Goal: Task Accomplishment & Management: Manage account settings

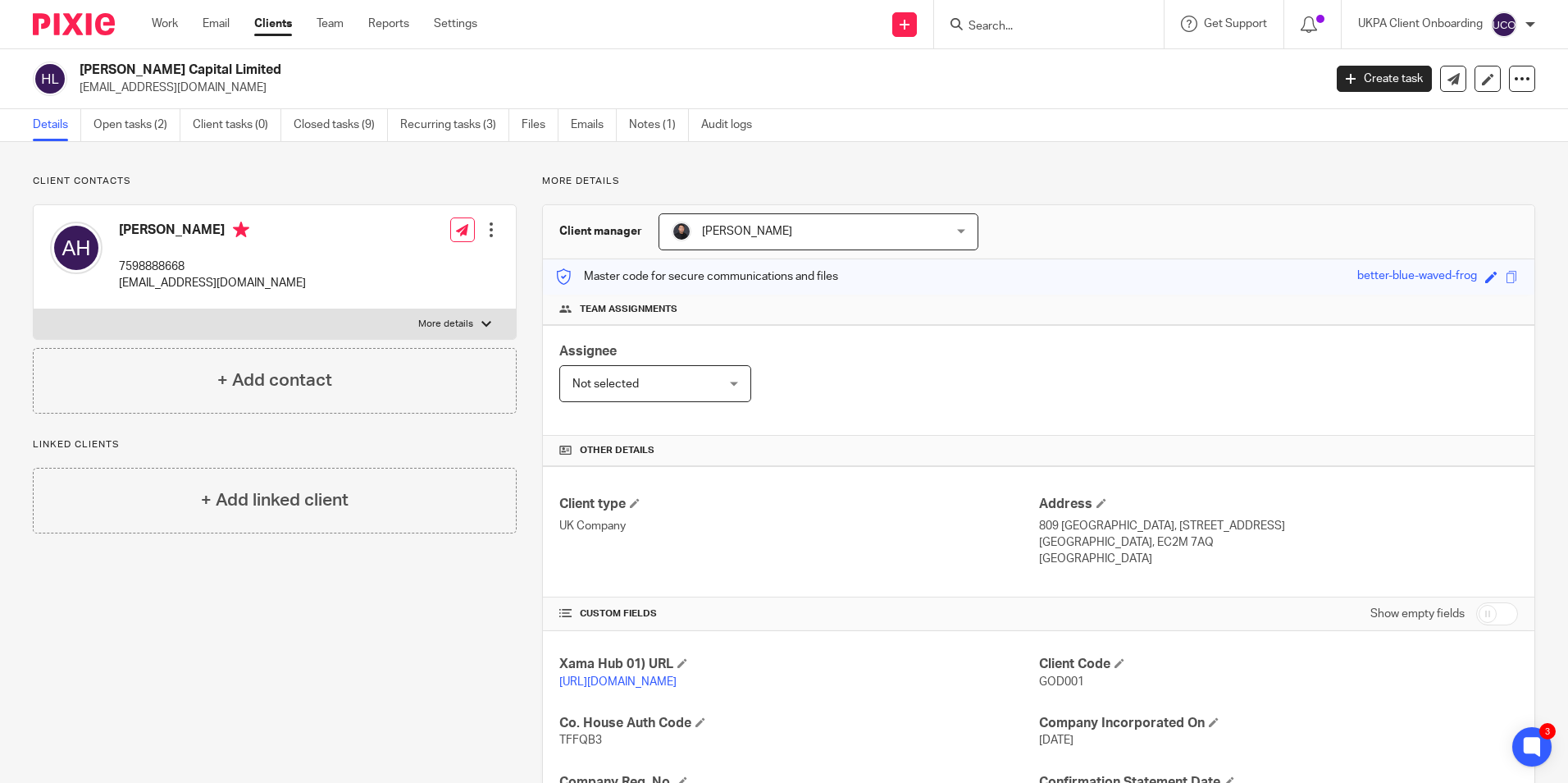
click at [1020, 35] on form at bounding box center [1054, 24] width 175 height 20
click at [1017, 21] on input "Search" at bounding box center [1041, 27] width 148 height 14
type input "general"
click at [1042, 71] on link at bounding box center [1098, 64] width 269 height 25
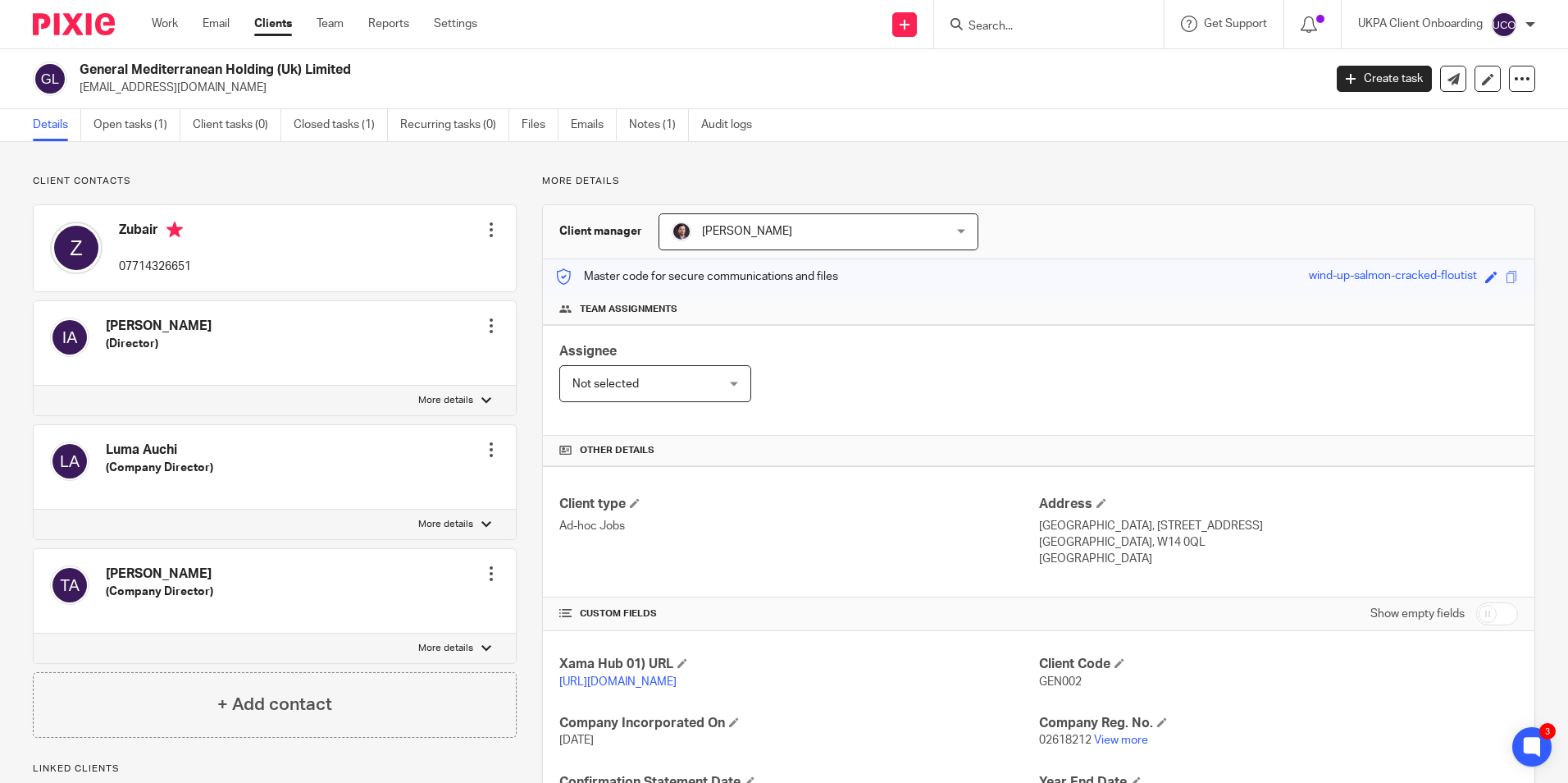
click at [993, 32] on input "Search" at bounding box center [1041, 27] width 148 height 14
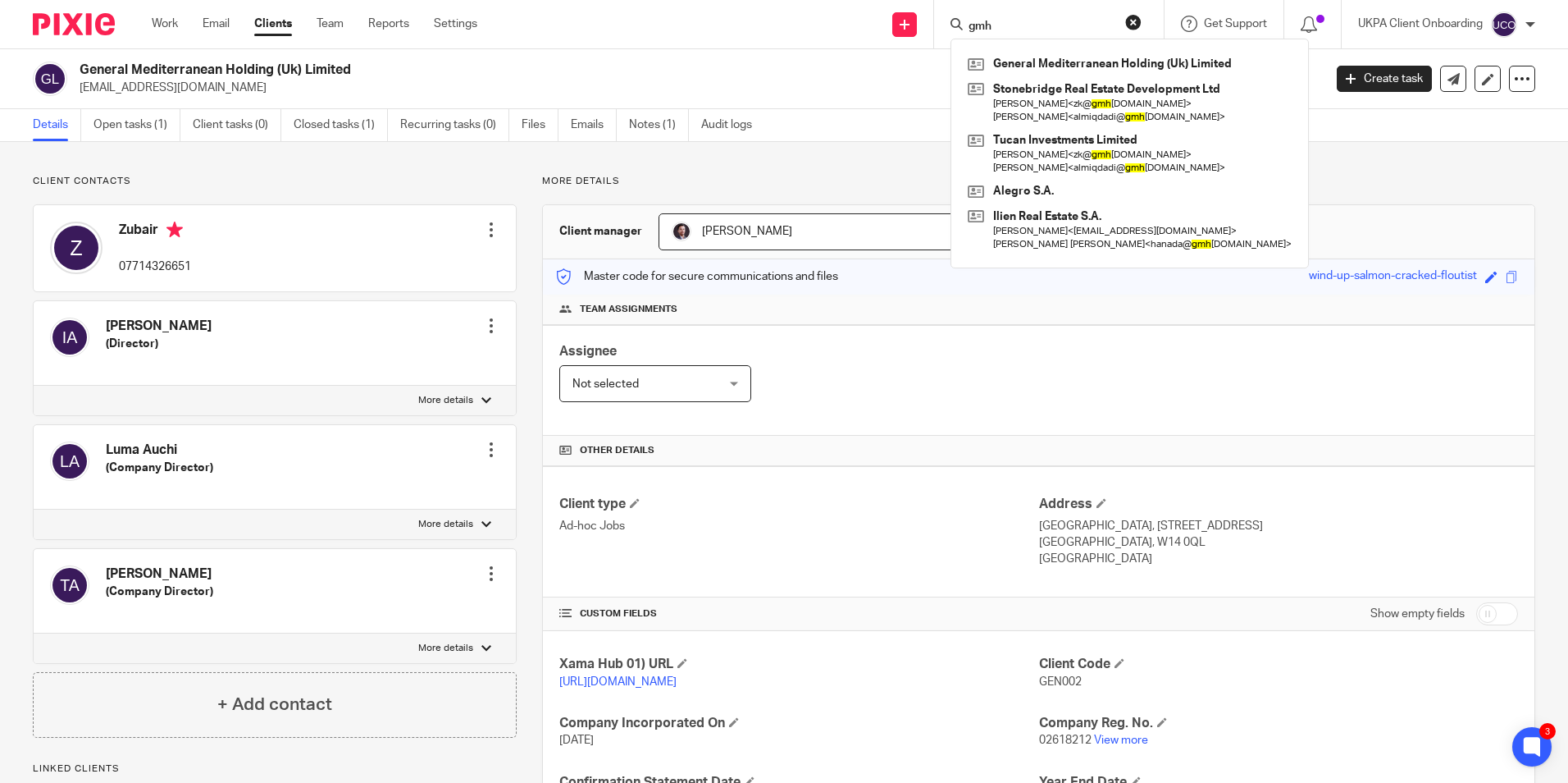
click at [1025, 23] on input "gmh" at bounding box center [1041, 27] width 148 height 14
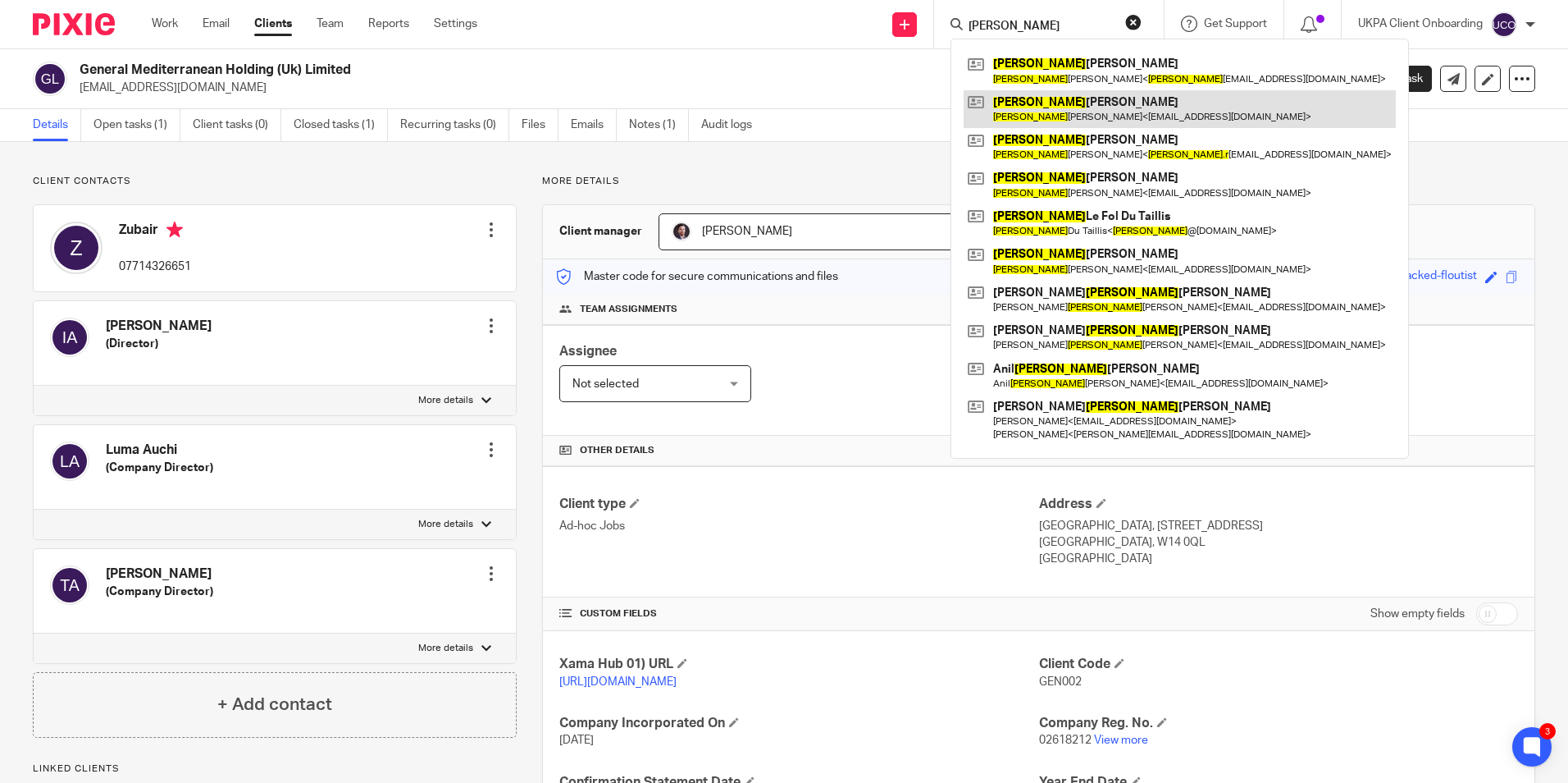
type input "peter"
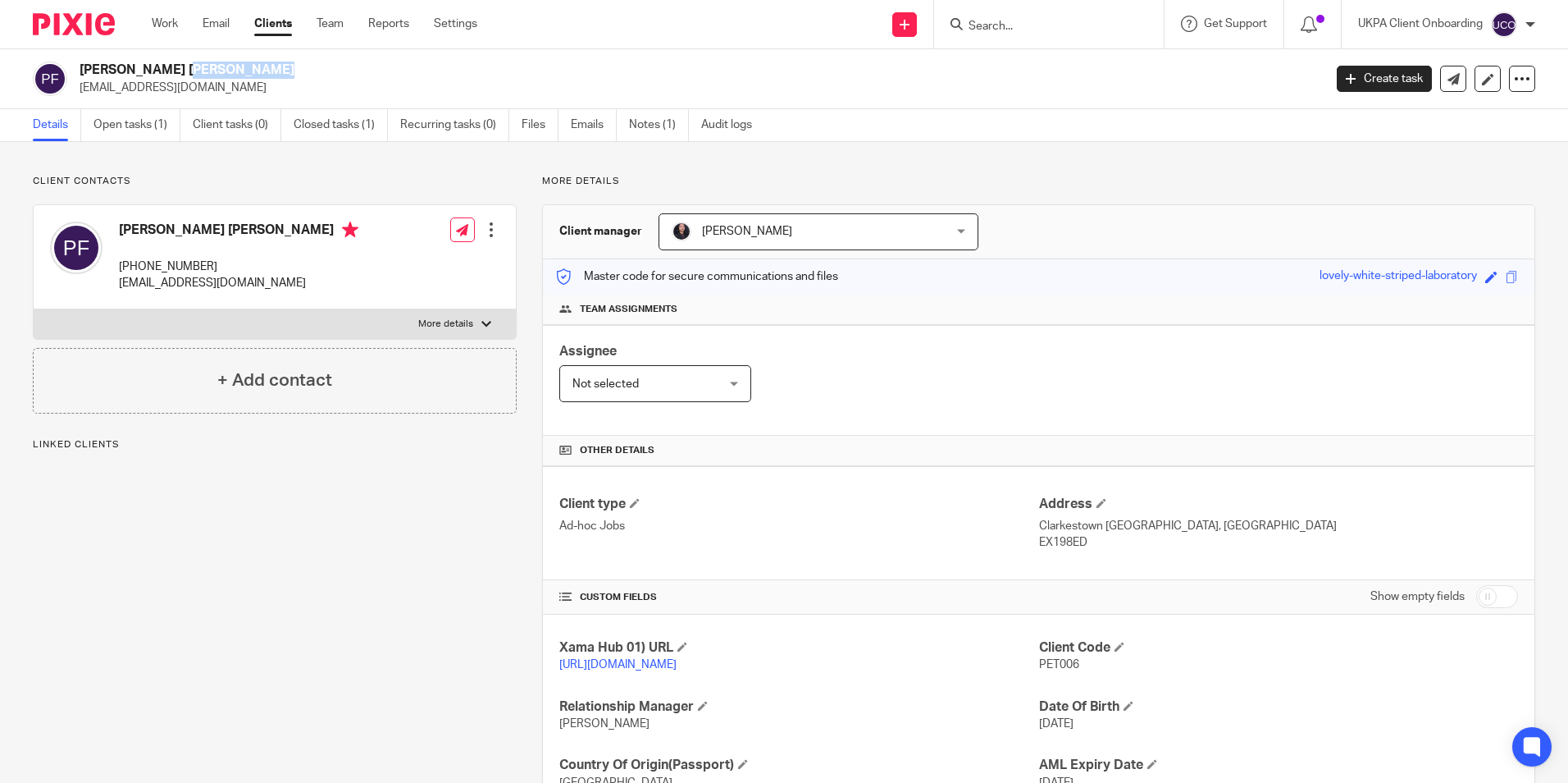
click at [165, 67] on h2 "Peter Nigel Froud" at bounding box center [573, 70] width 986 height 17
click at [139, 130] on link "Open tasks (1)" at bounding box center [136, 125] width 87 height 32
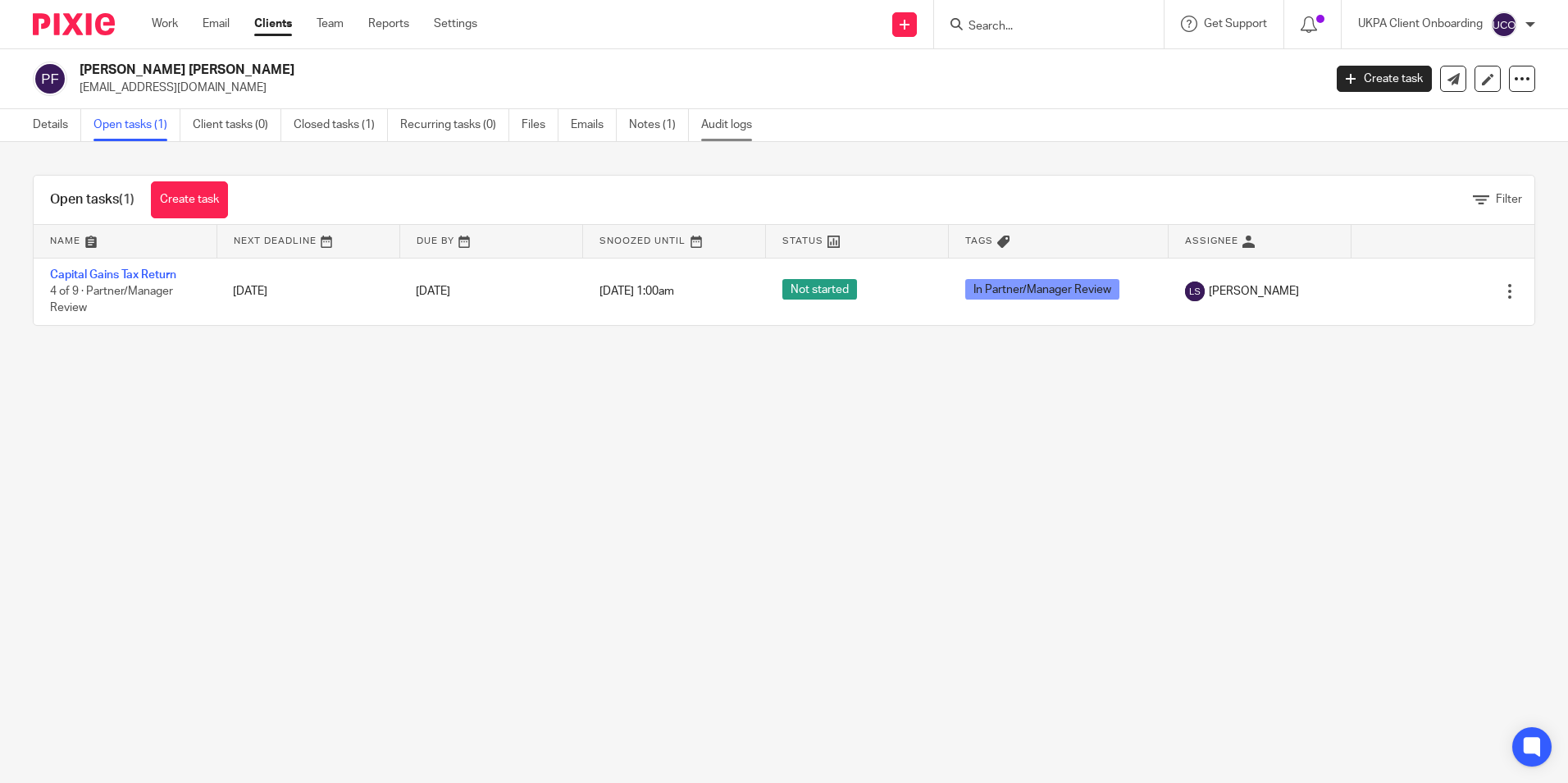
click at [717, 126] on link "Audit logs" at bounding box center [733, 125] width 63 height 32
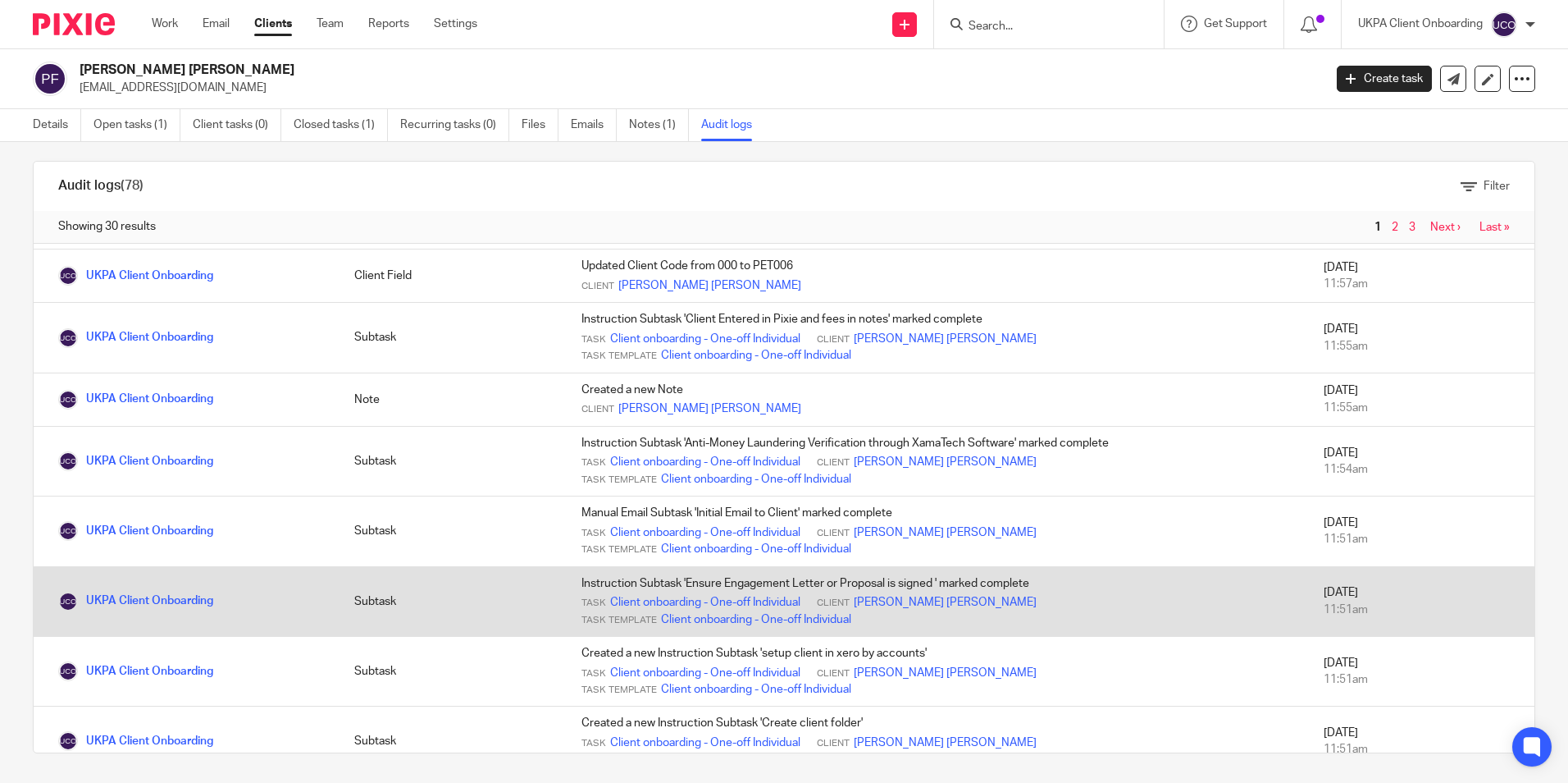
scroll to position [17, 0]
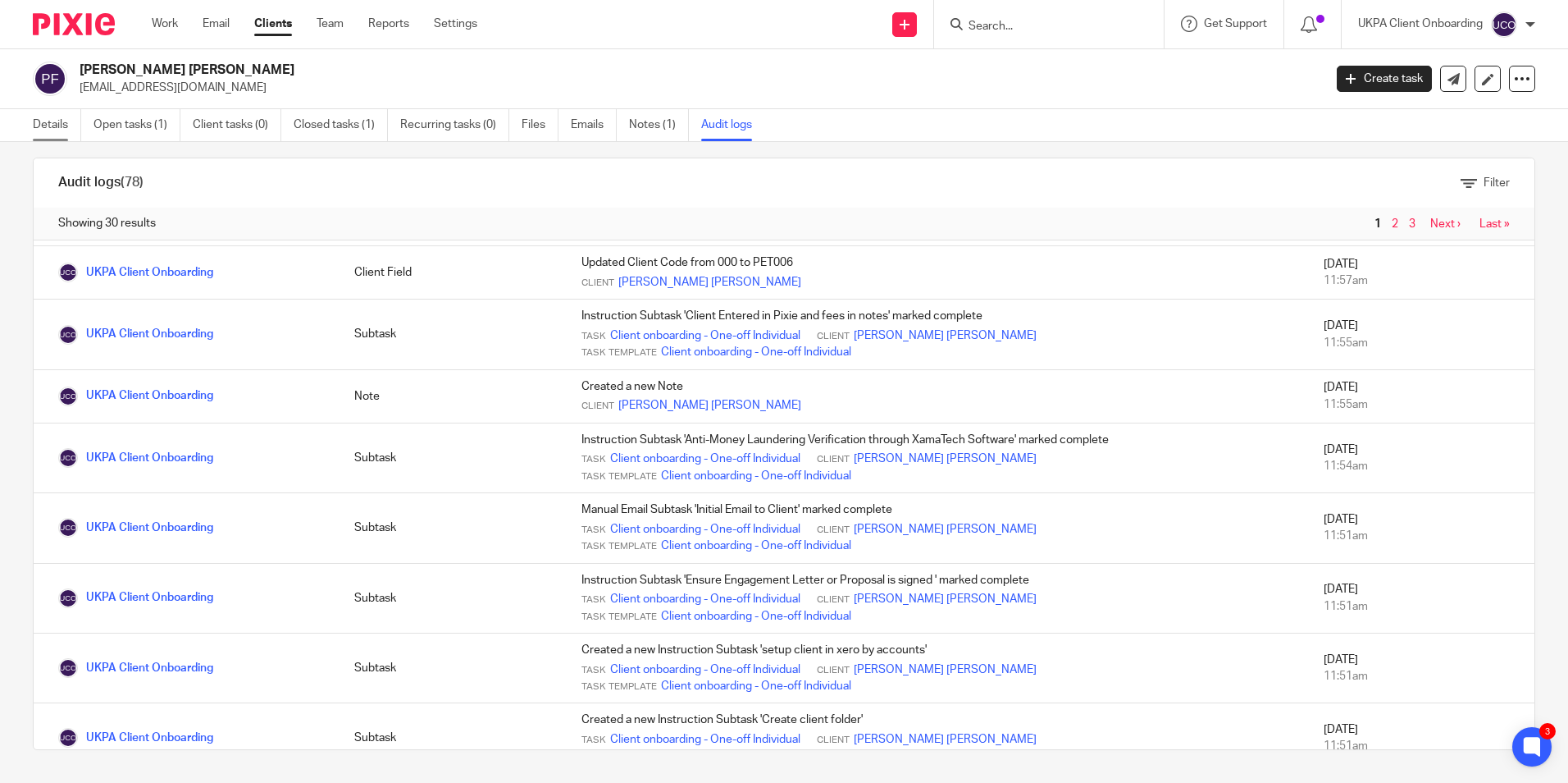
click at [61, 128] on link "Details" at bounding box center [57, 125] width 48 height 32
click at [336, 119] on link "Closed tasks (1)" at bounding box center [340, 125] width 94 height 32
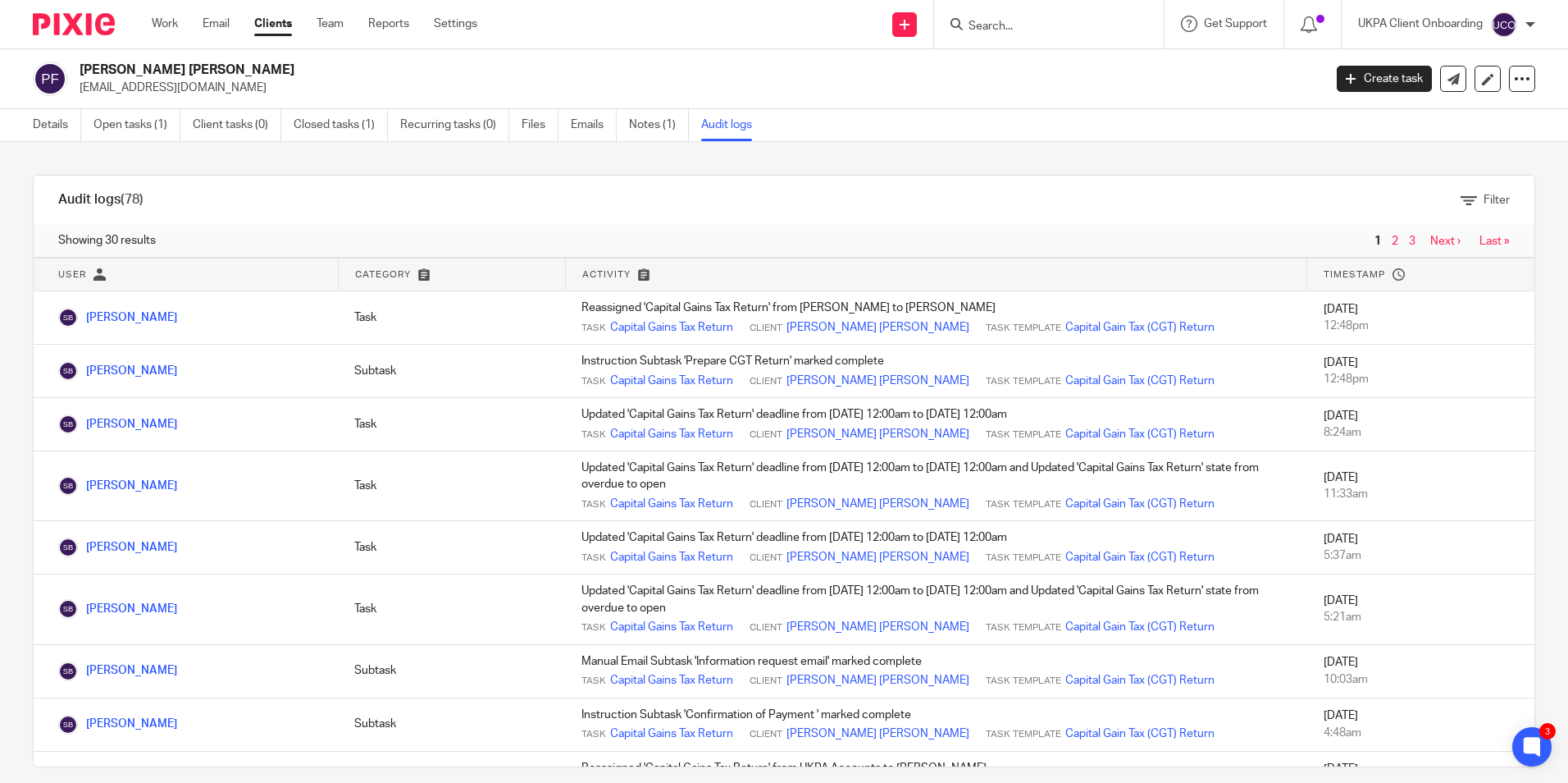
click at [1014, 39] on div at bounding box center [1048, 24] width 229 height 48
click at [1009, 20] on input "Search" at bounding box center [1041, 27] width 148 height 14
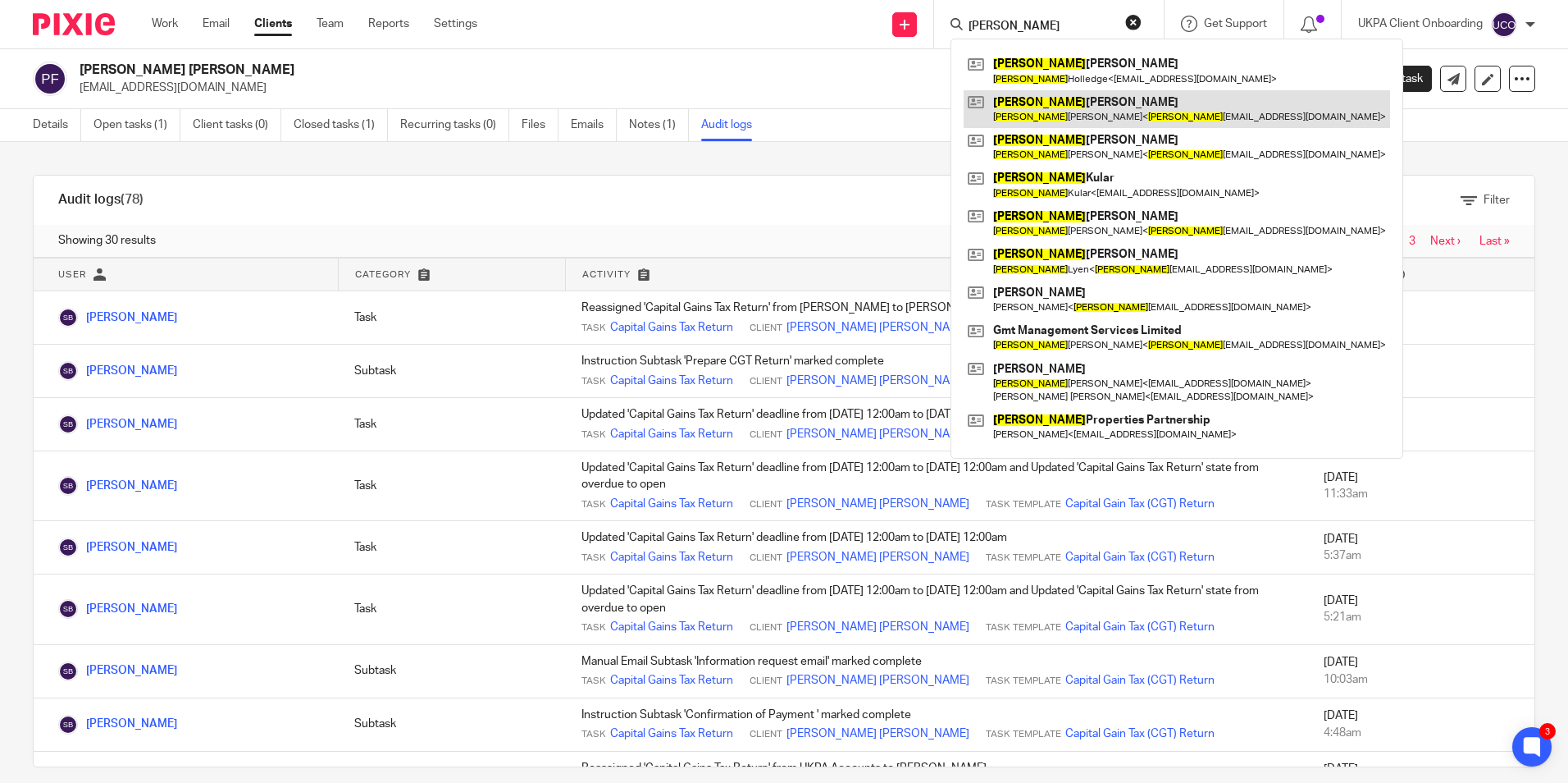
type input "linda"
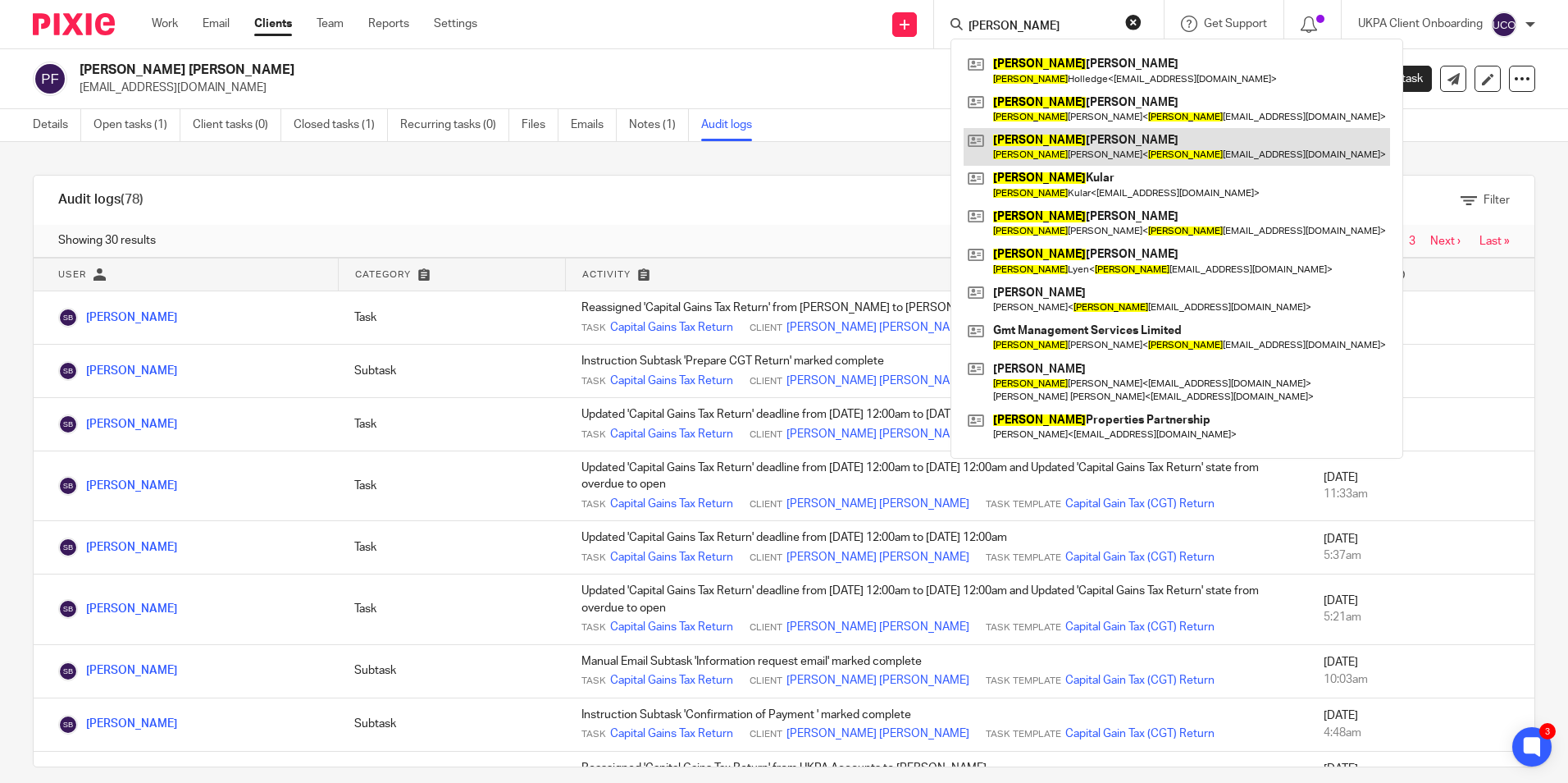
click at [1042, 151] on link at bounding box center [1177, 146] width 427 height 37
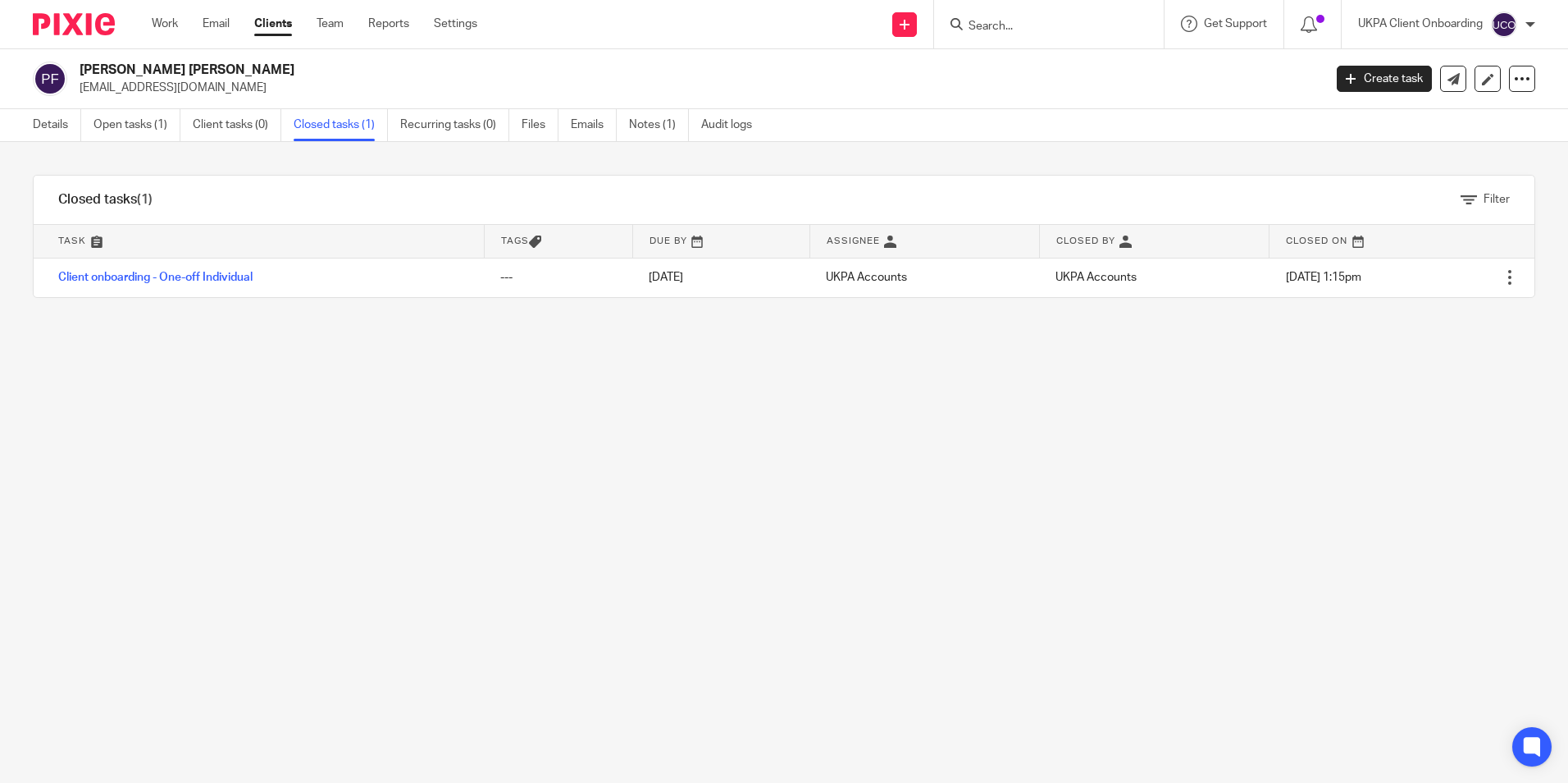
click at [58, 122] on link "Details" at bounding box center [57, 125] width 48 height 32
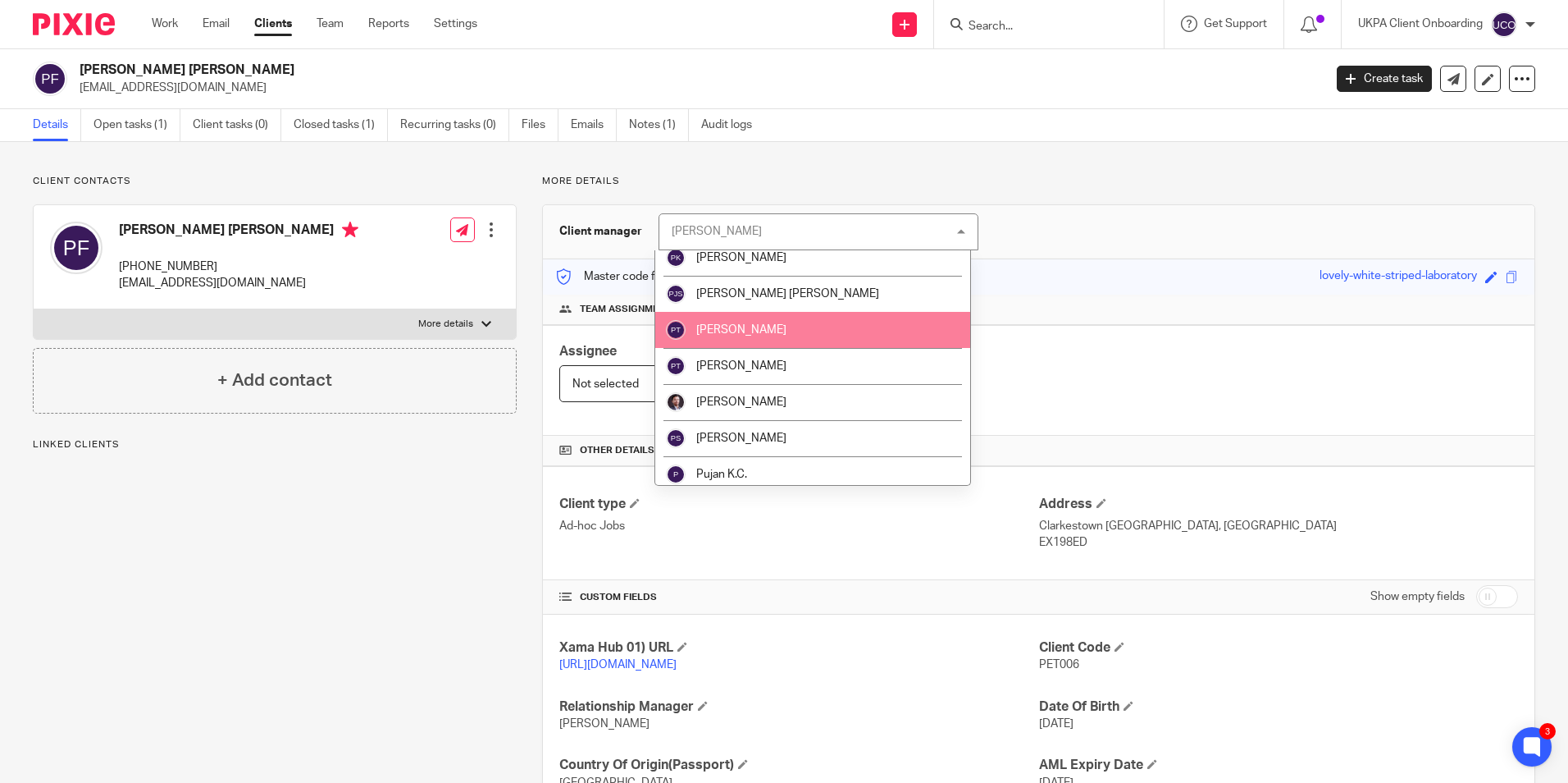
scroll to position [1805, 0]
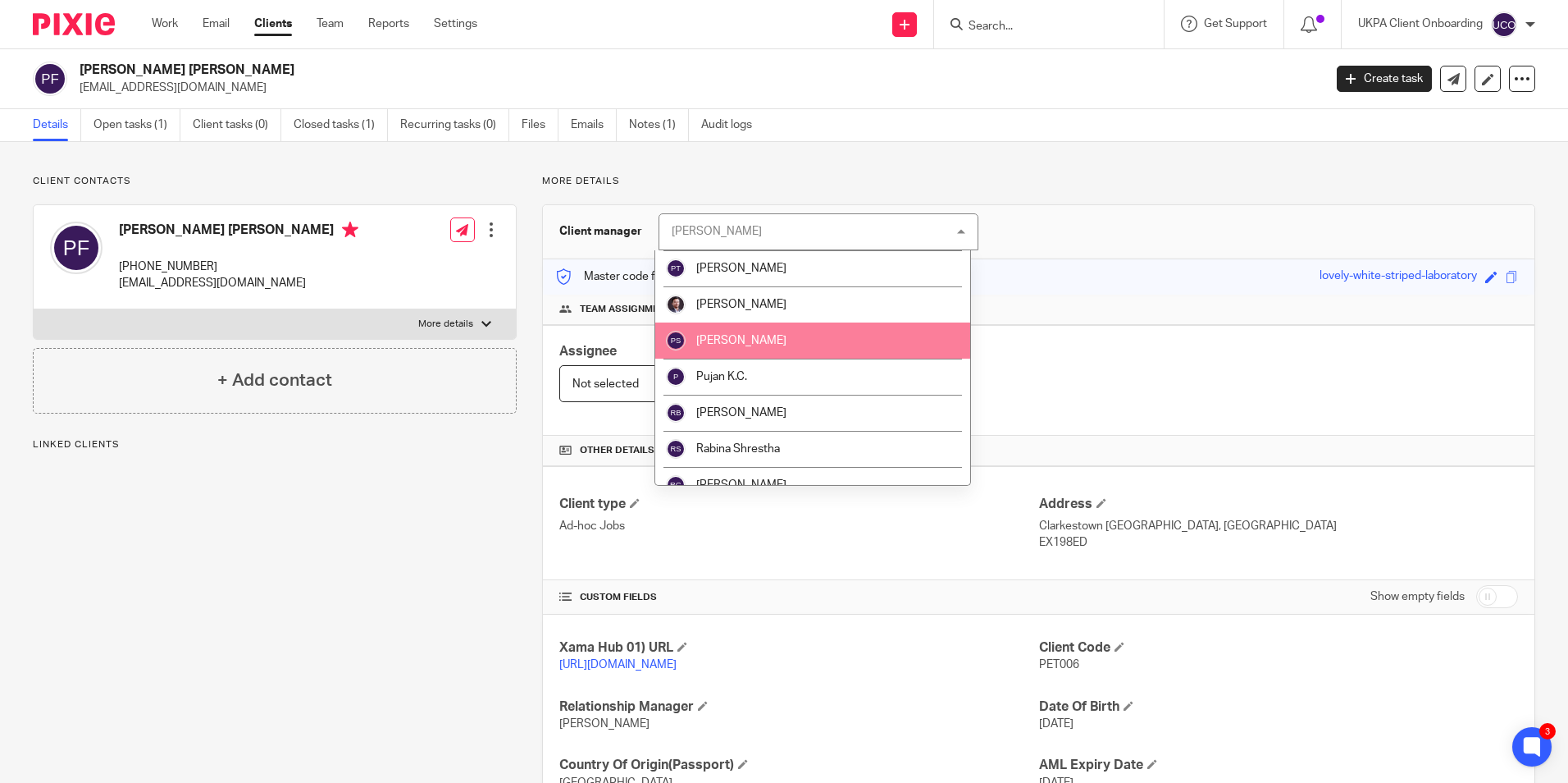
click at [738, 318] on li "[PERSON_NAME]" at bounding box center [812, 304] width 315 height 36
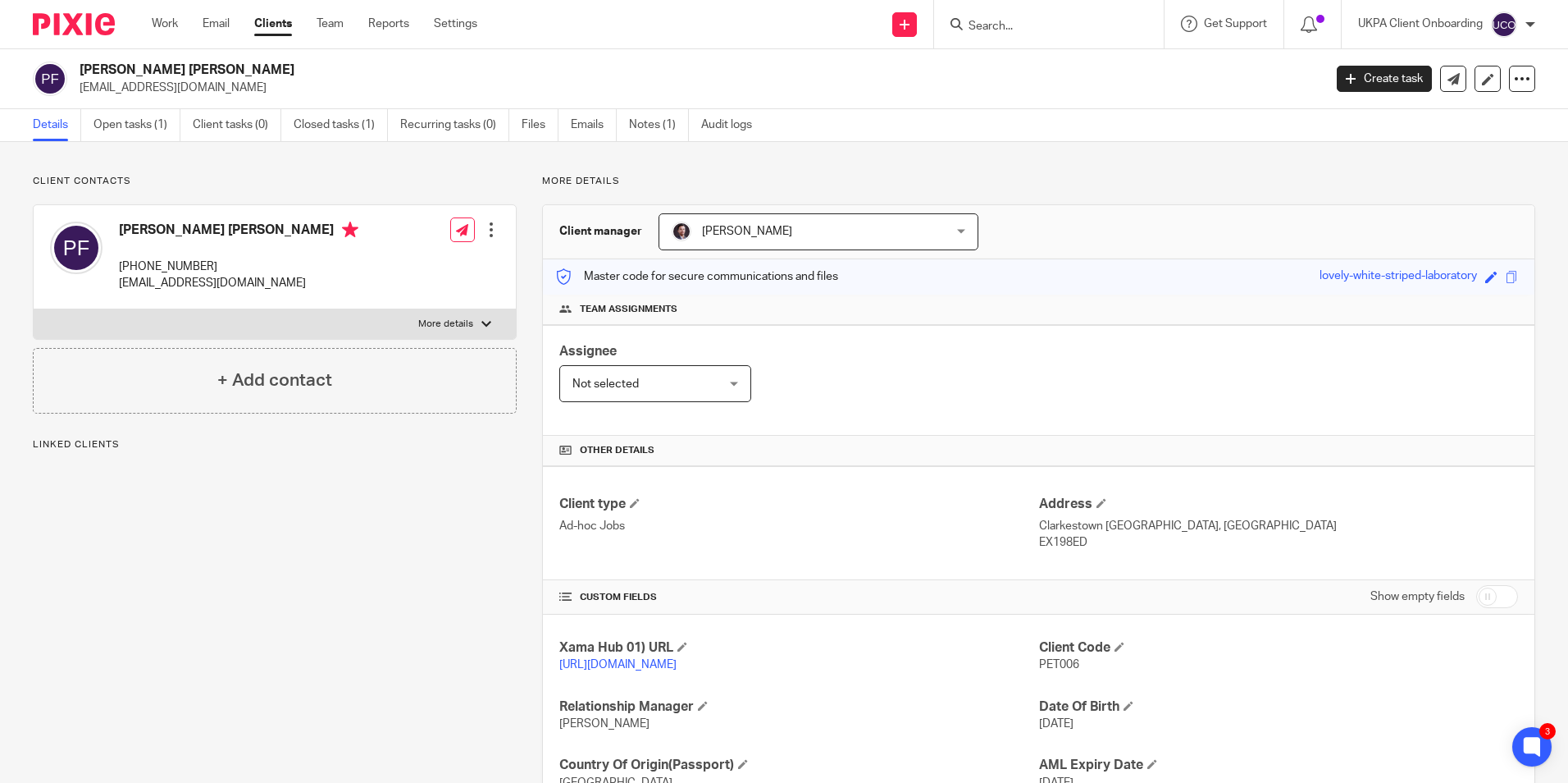
click at [167, 67] on h2 "[PERSON_NAME] [PERSON_NAME]" at bounding box center [573, 70] width 986 height 17
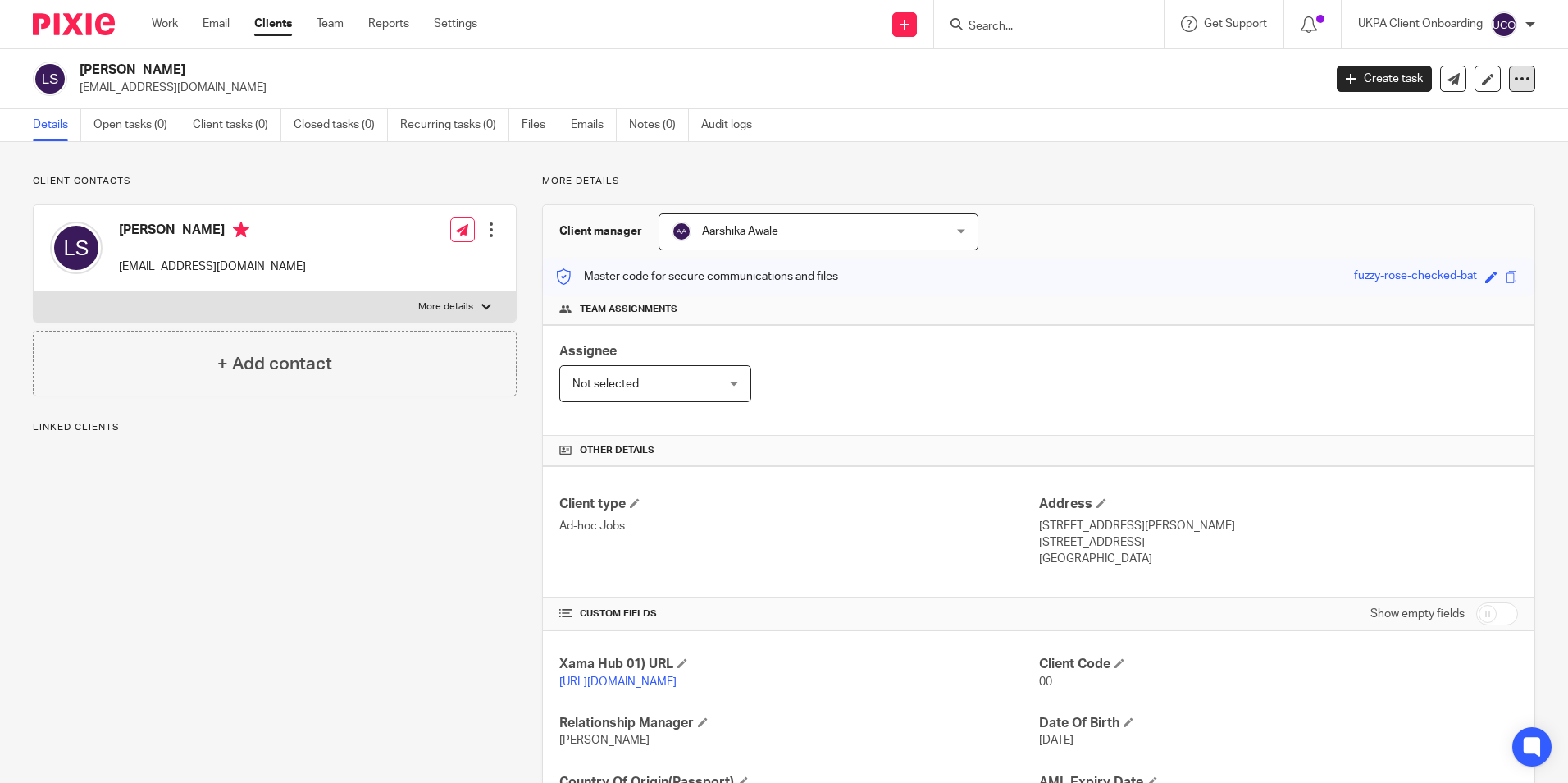
click at [1513, 82] on icon at bounding box center [1521, 79] width 16 height 16
click at [1391, 212] on span "Delete client" at bounding box center [1385, 212] width 65 height 12
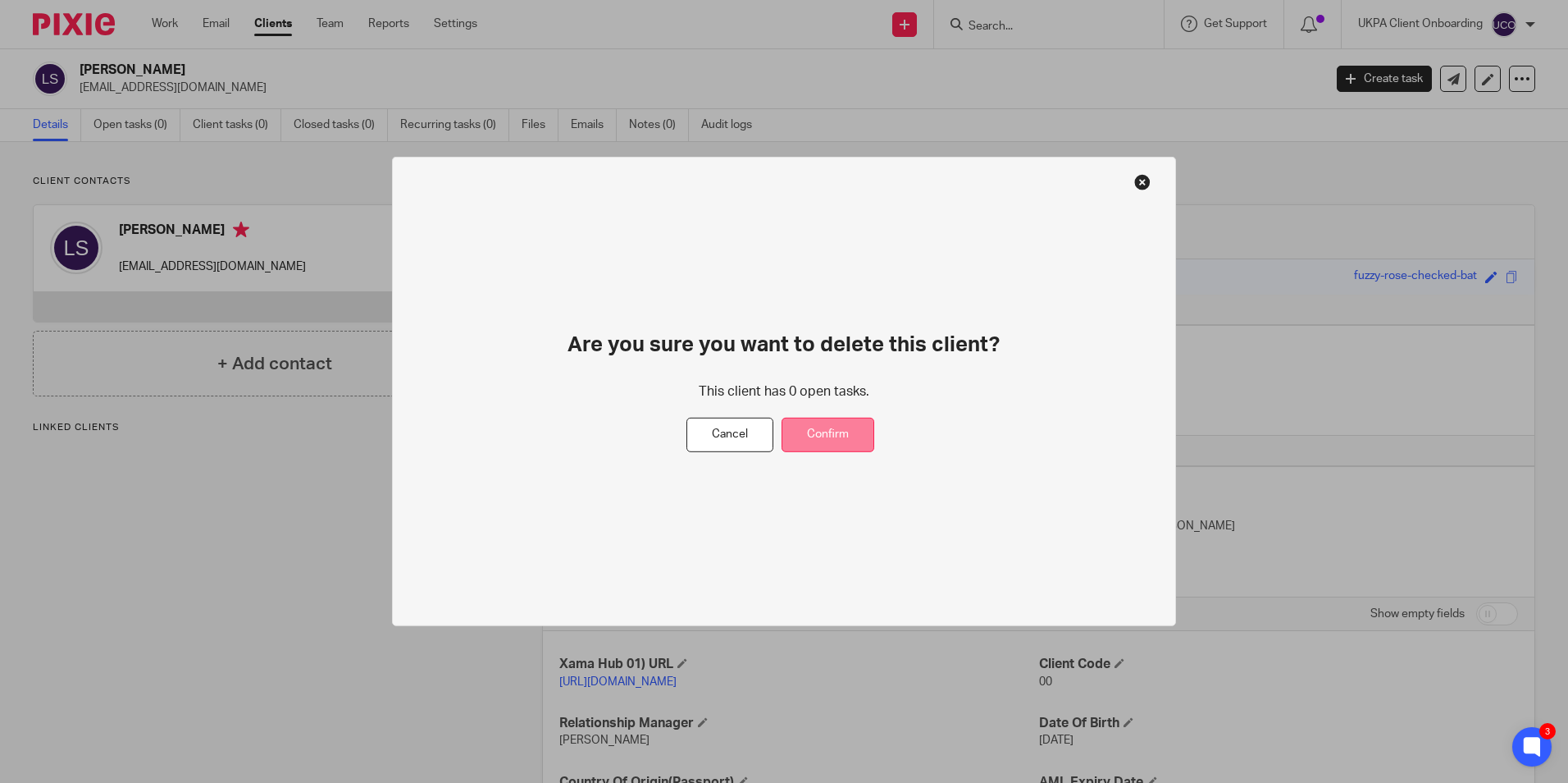
click at [852, 427] on button "Confirm" at bounding box center [828, 435] width 93 height 36
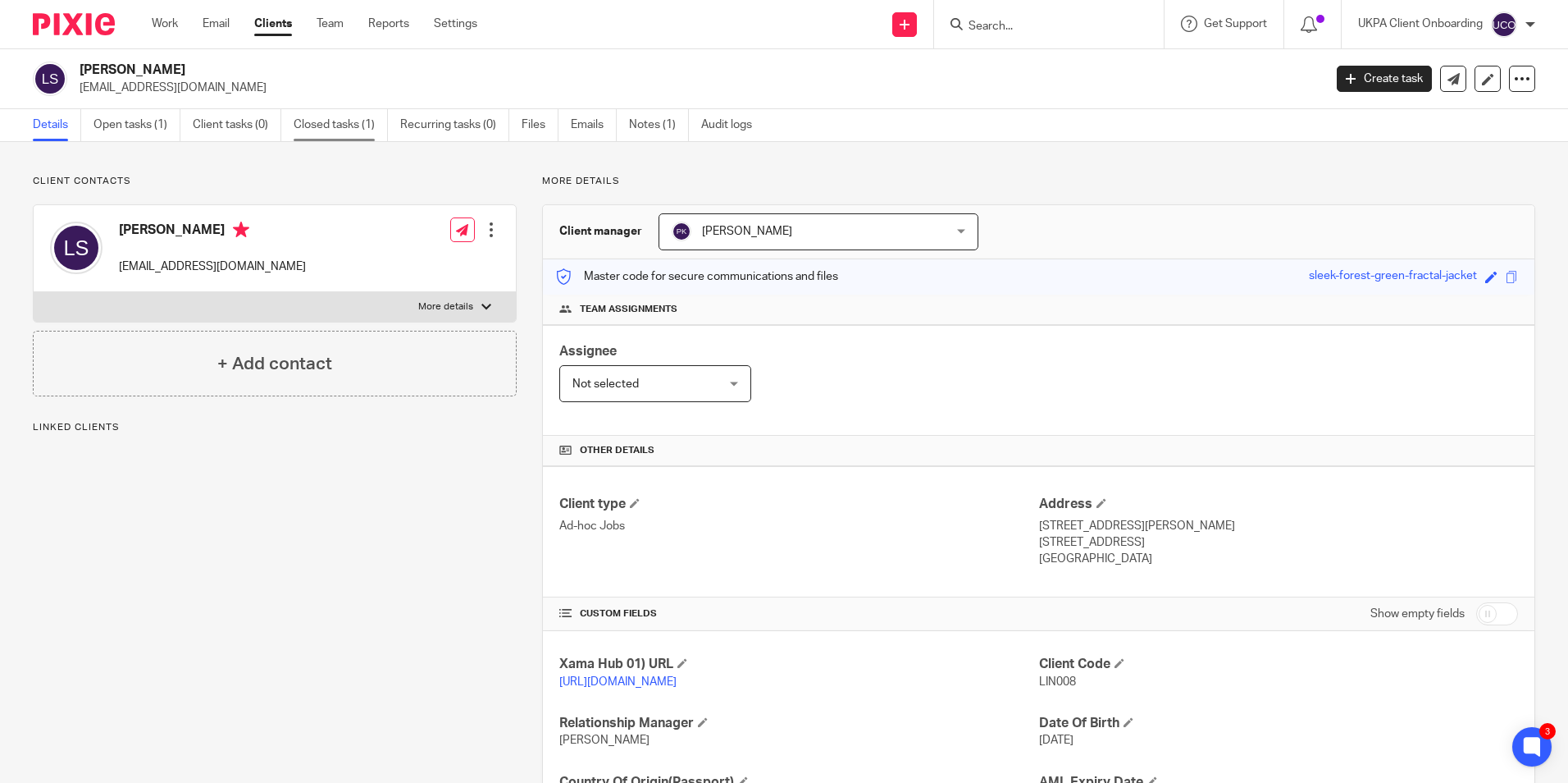
click at [380, 121] on link "Closed tasks (1)" at bounding box center [340, 125] width 94 height 32
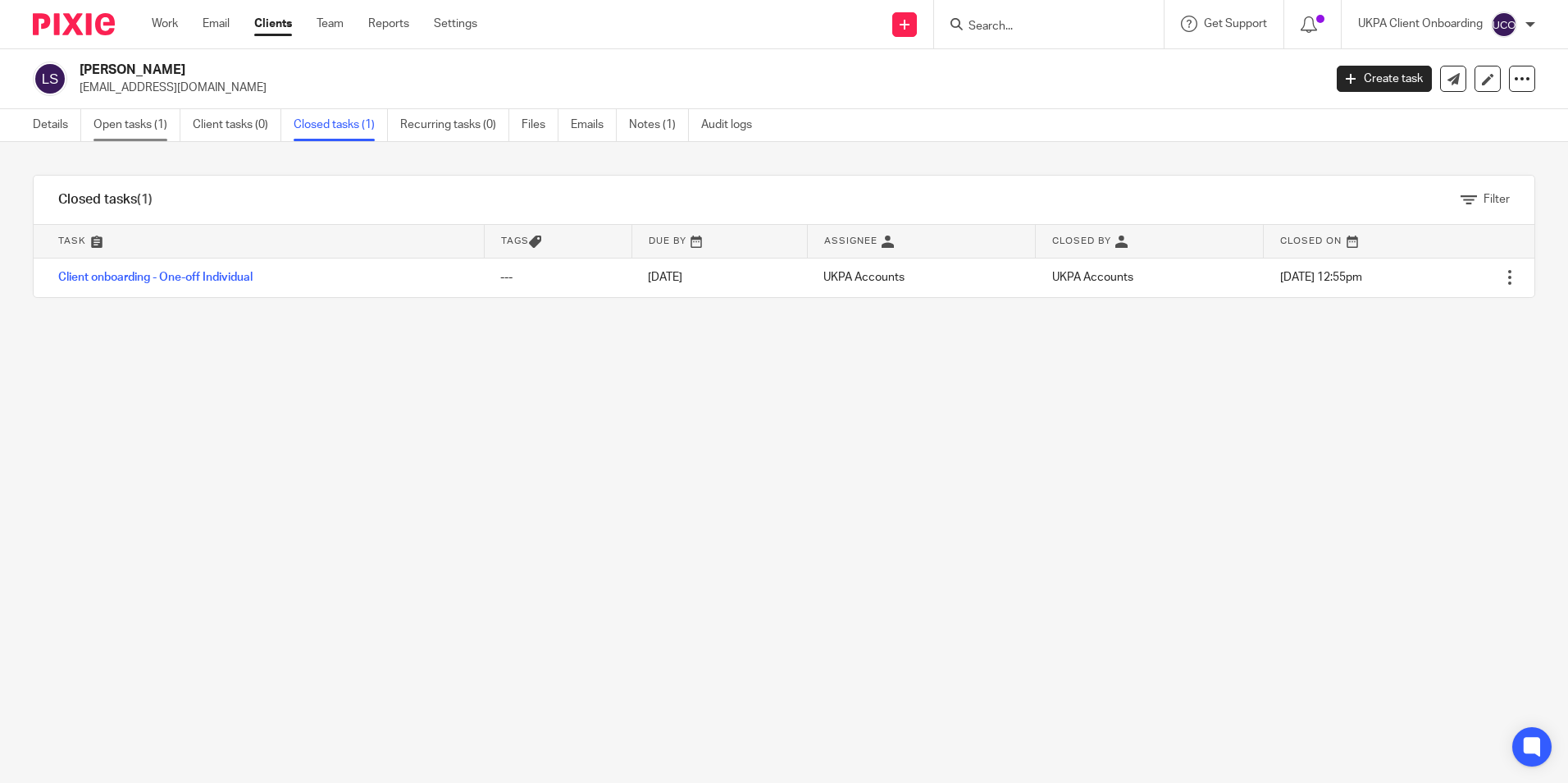
click at [152, 132] on link "Open tasks (1)" at bounding box center [136, 125] width 87 height 32
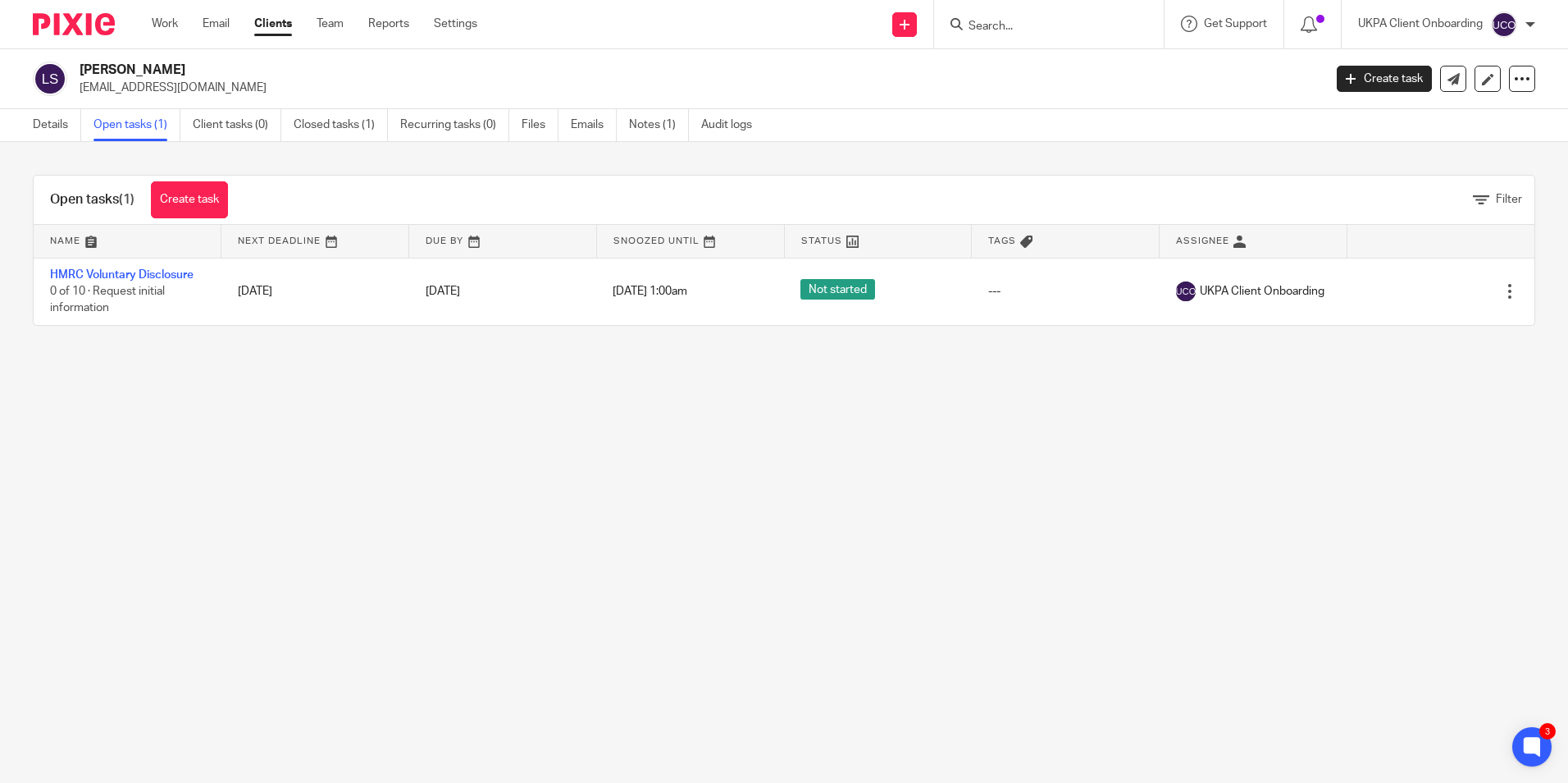
click at [1029, 23] on input "Search" at bounding box center [1041, 27] width 148 height 14
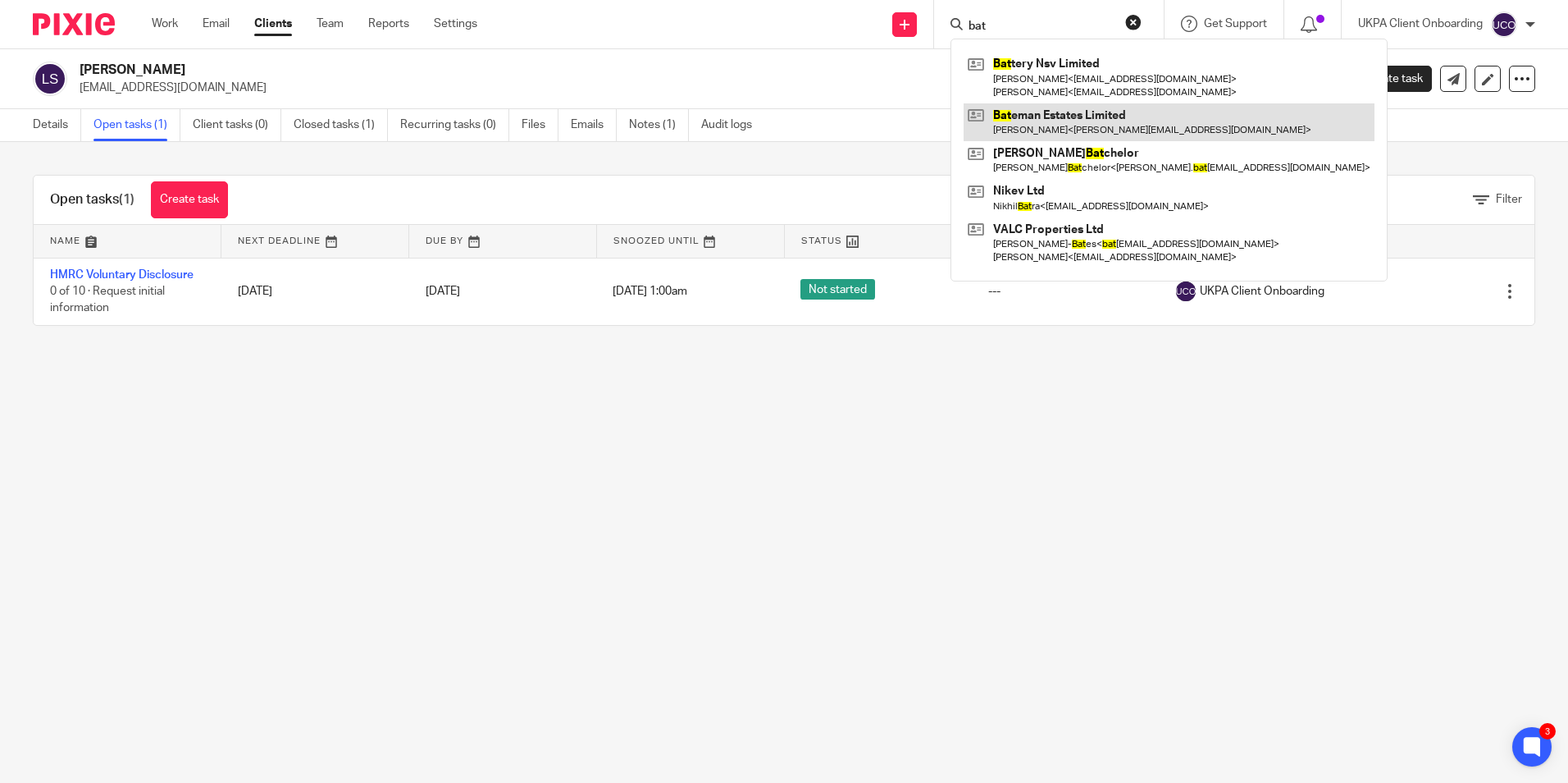
type input "bat"
click at [1037, 122] on link at bounding box center [1169, 122] width 410 height 37
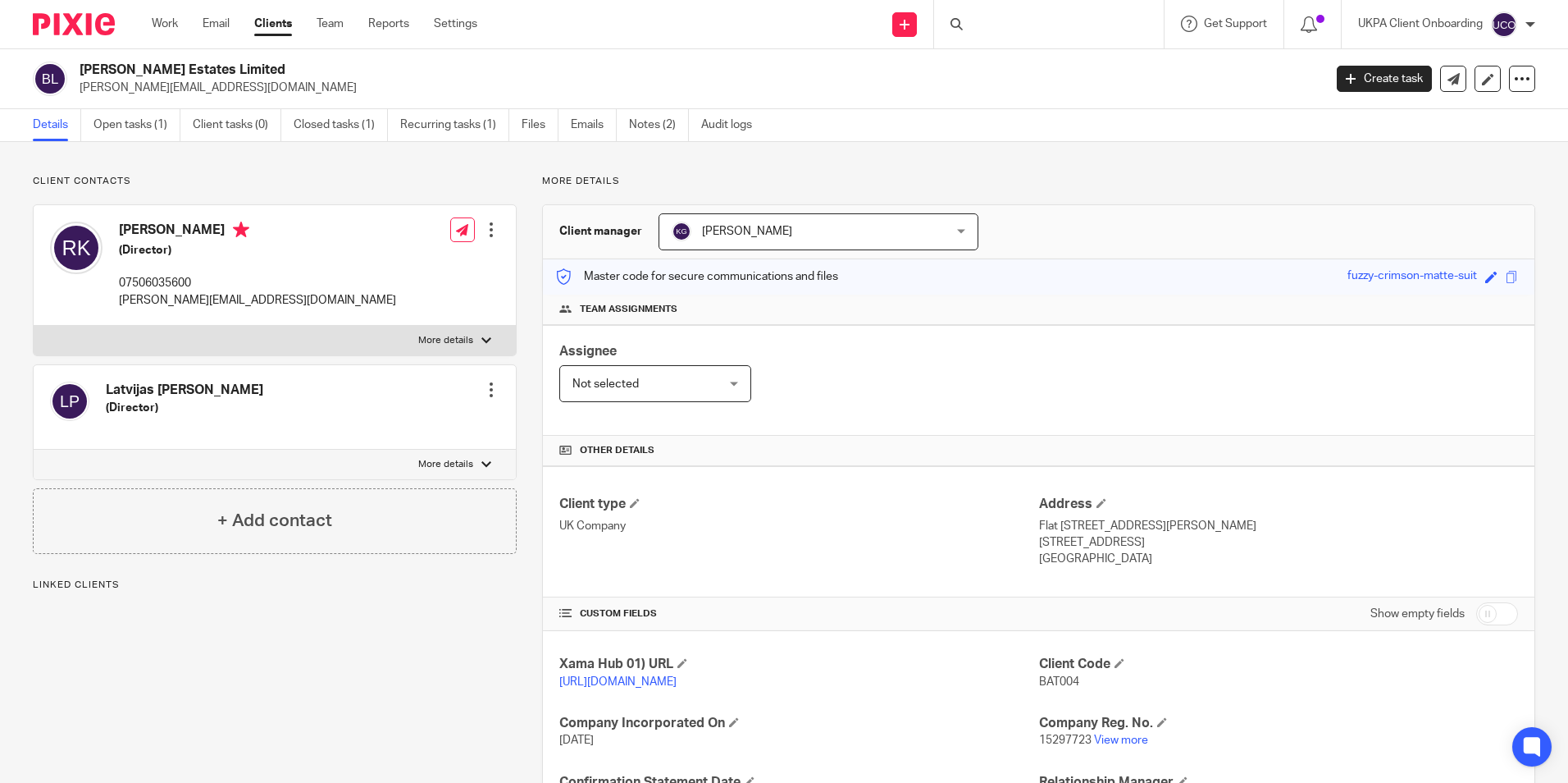
scroll to position [218, 0]
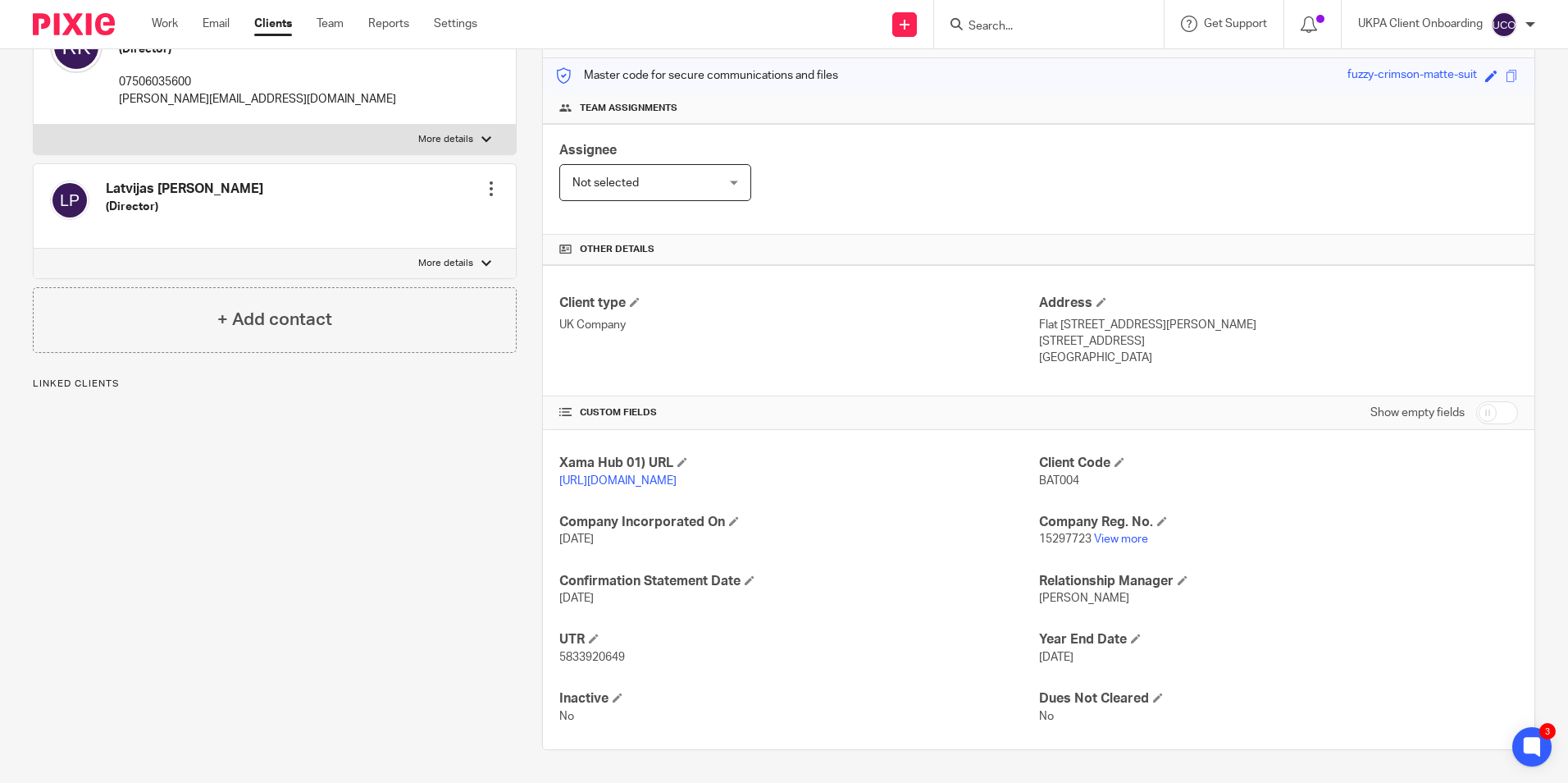
click at [1476, 401] on input "checkbox" at bounding box center [1497, 413] width 42 height 23
checkbox input "true"
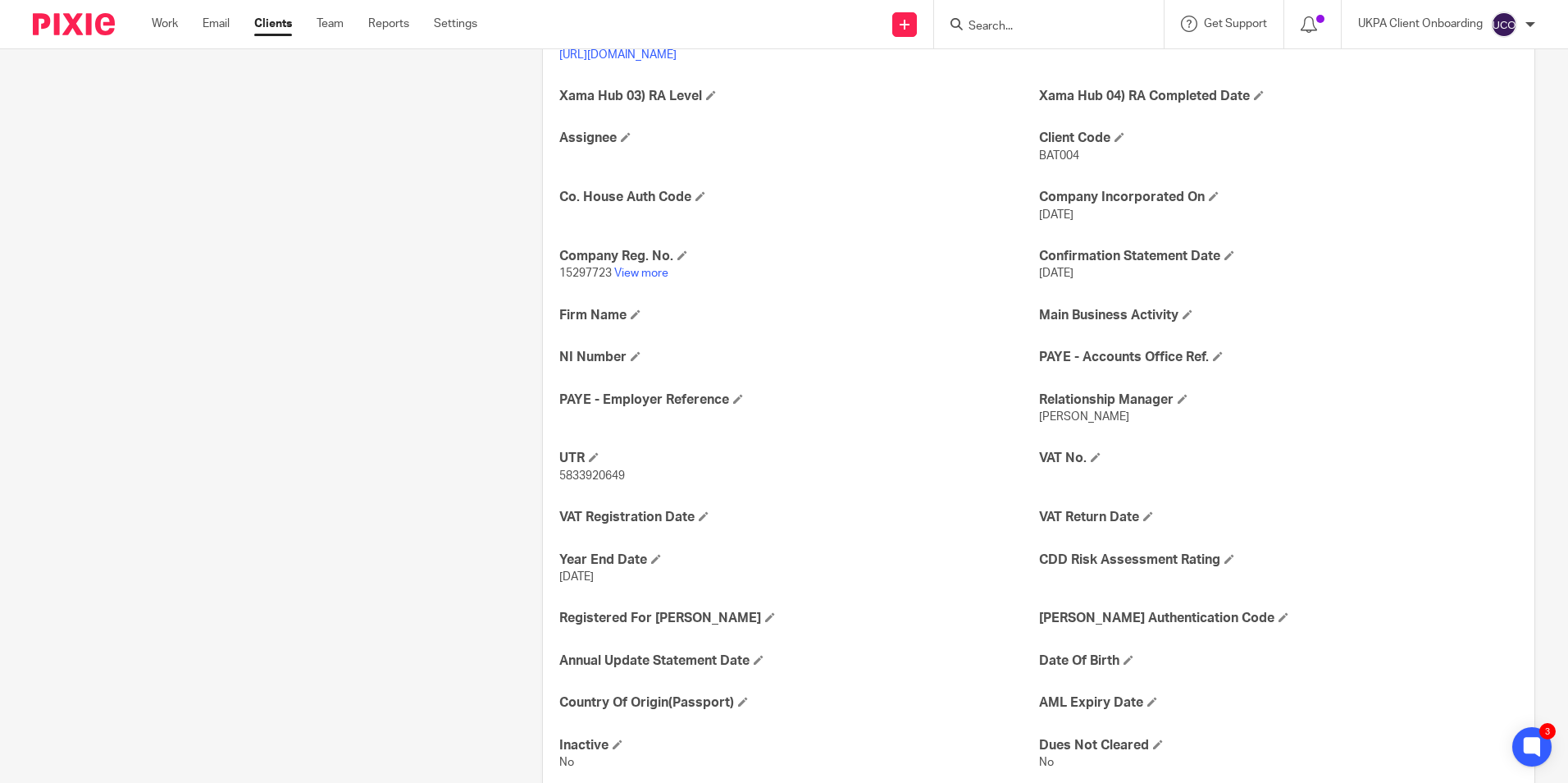
scroll to position [628, 0]
click at [697, 201] on span at bounding box center [700, 195] width 10 height 10
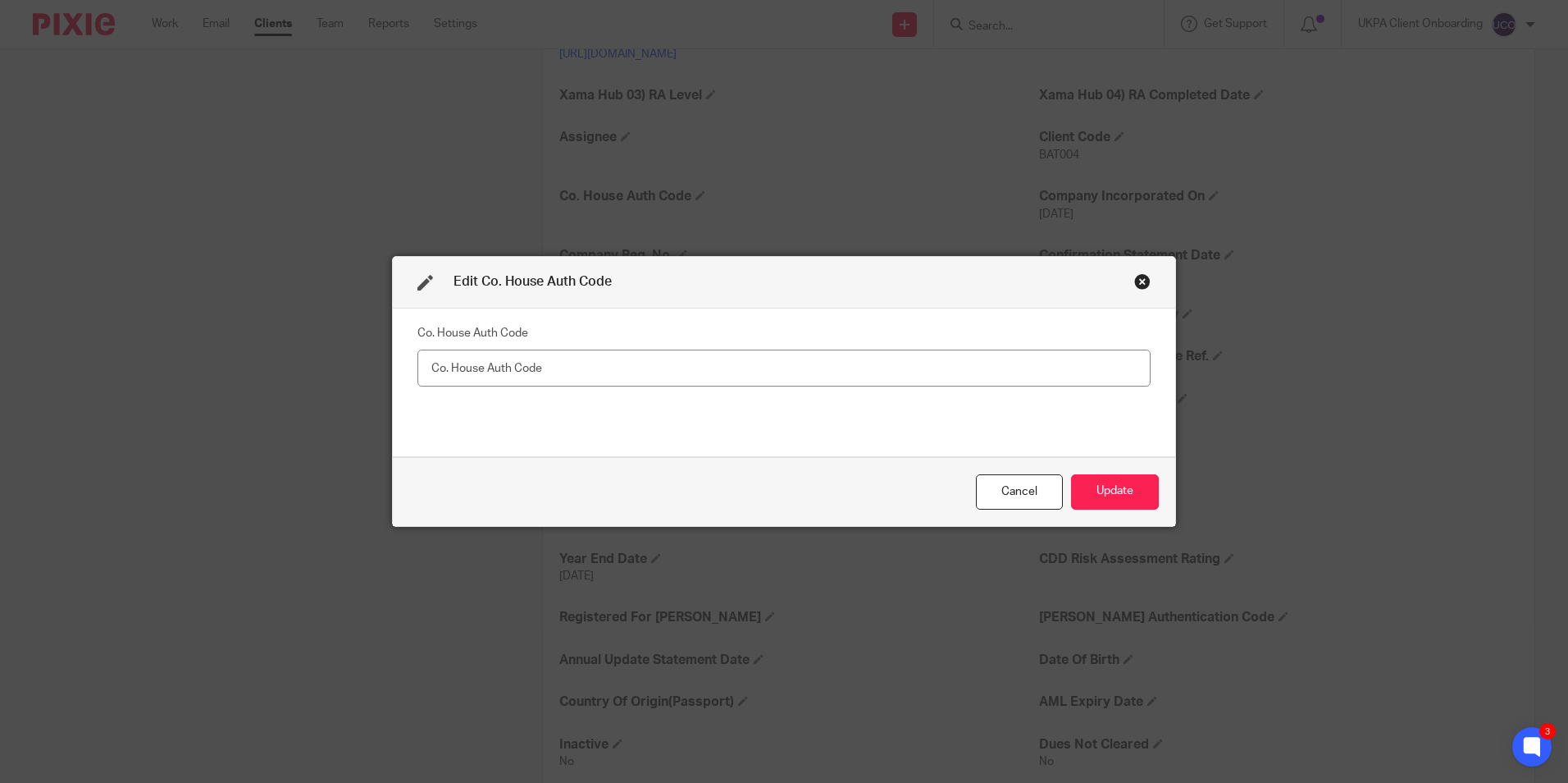
click at [524, 359] on input "text" at bounding box center [784, 368] width 733 height 36
type input "E9BLD9"
click at [1121, 486] on button "Update" at bounding box center [1114, 491] width 87 height 36
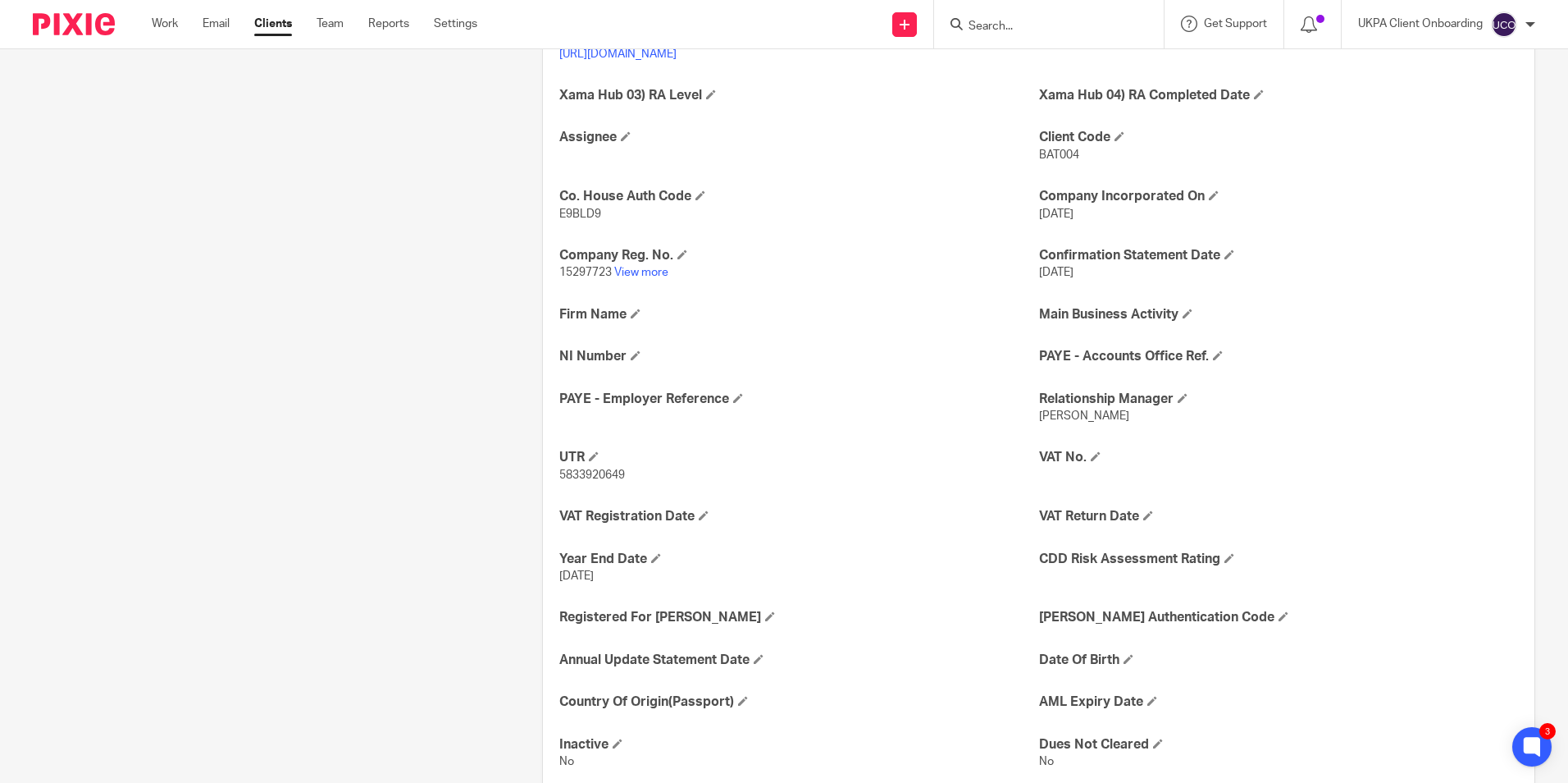
click at [999, 29] on input "Search" at bounding box center [1041, 27] width 148 height 14
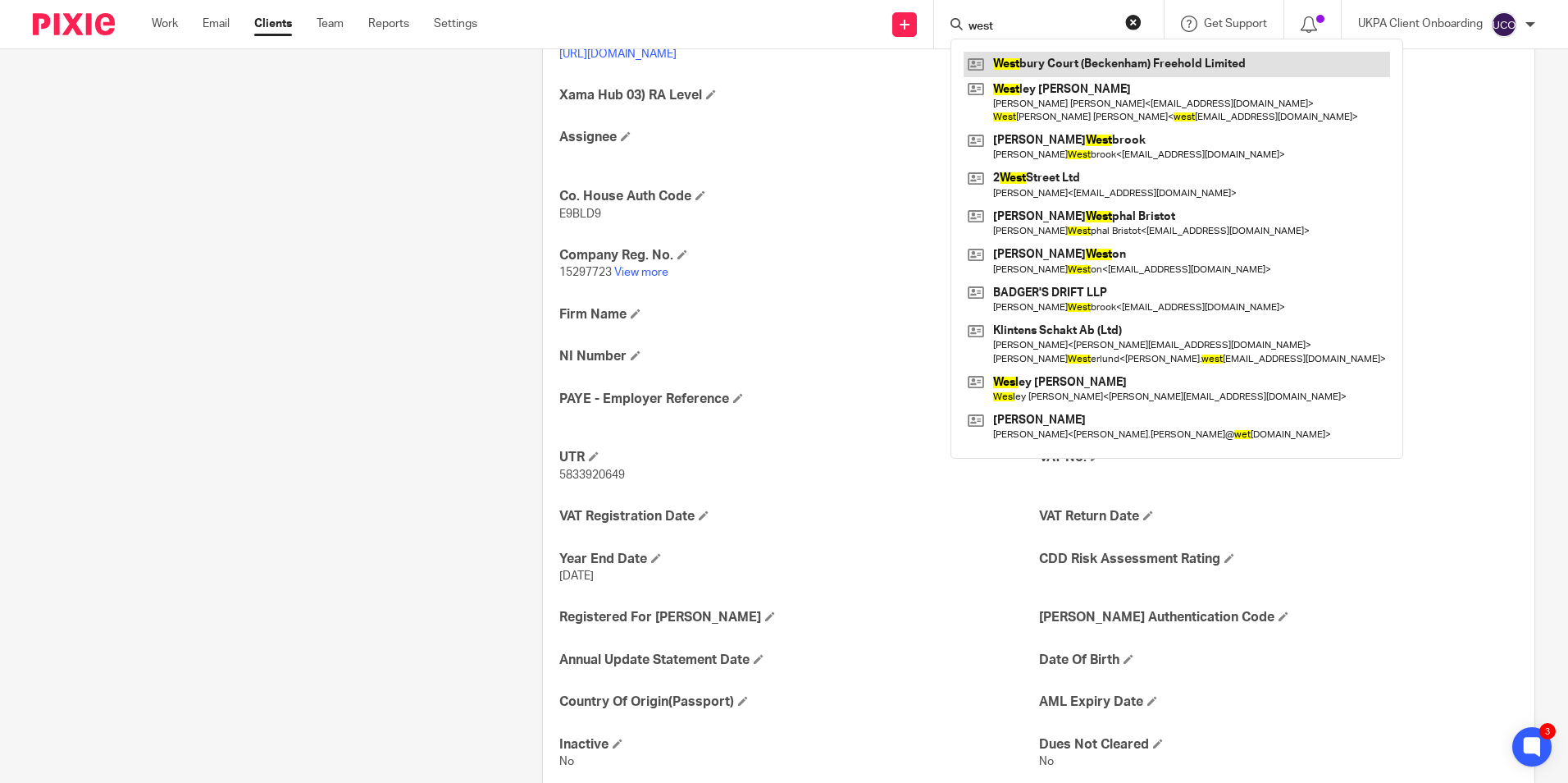
type input "west"
click at [1020, 69] on link at bounding box center [1177, 64] width 427 height 25
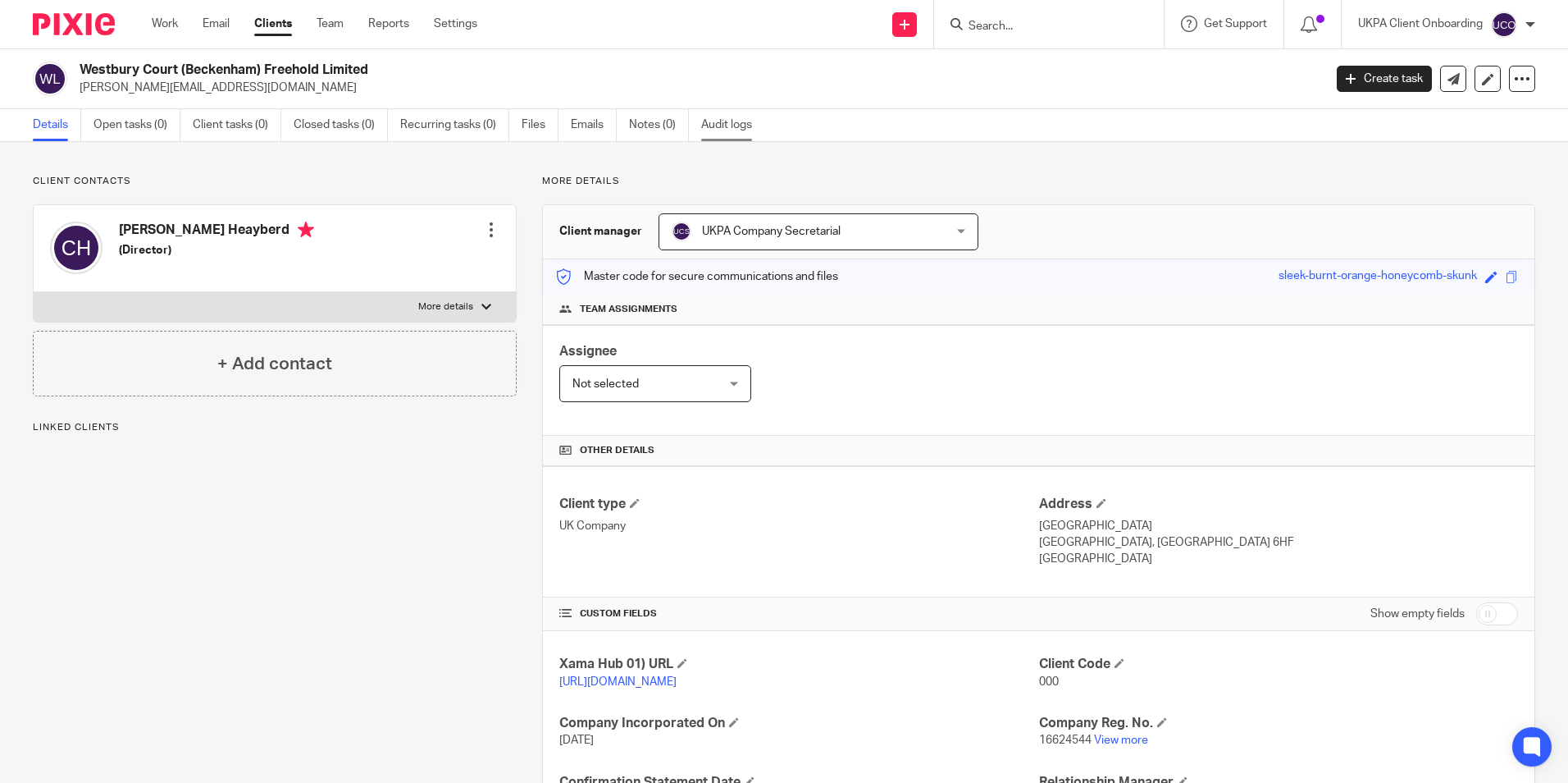
click at [752, 130] on link "Audit logs" at bounding box center [733, 125] width 63 height 32
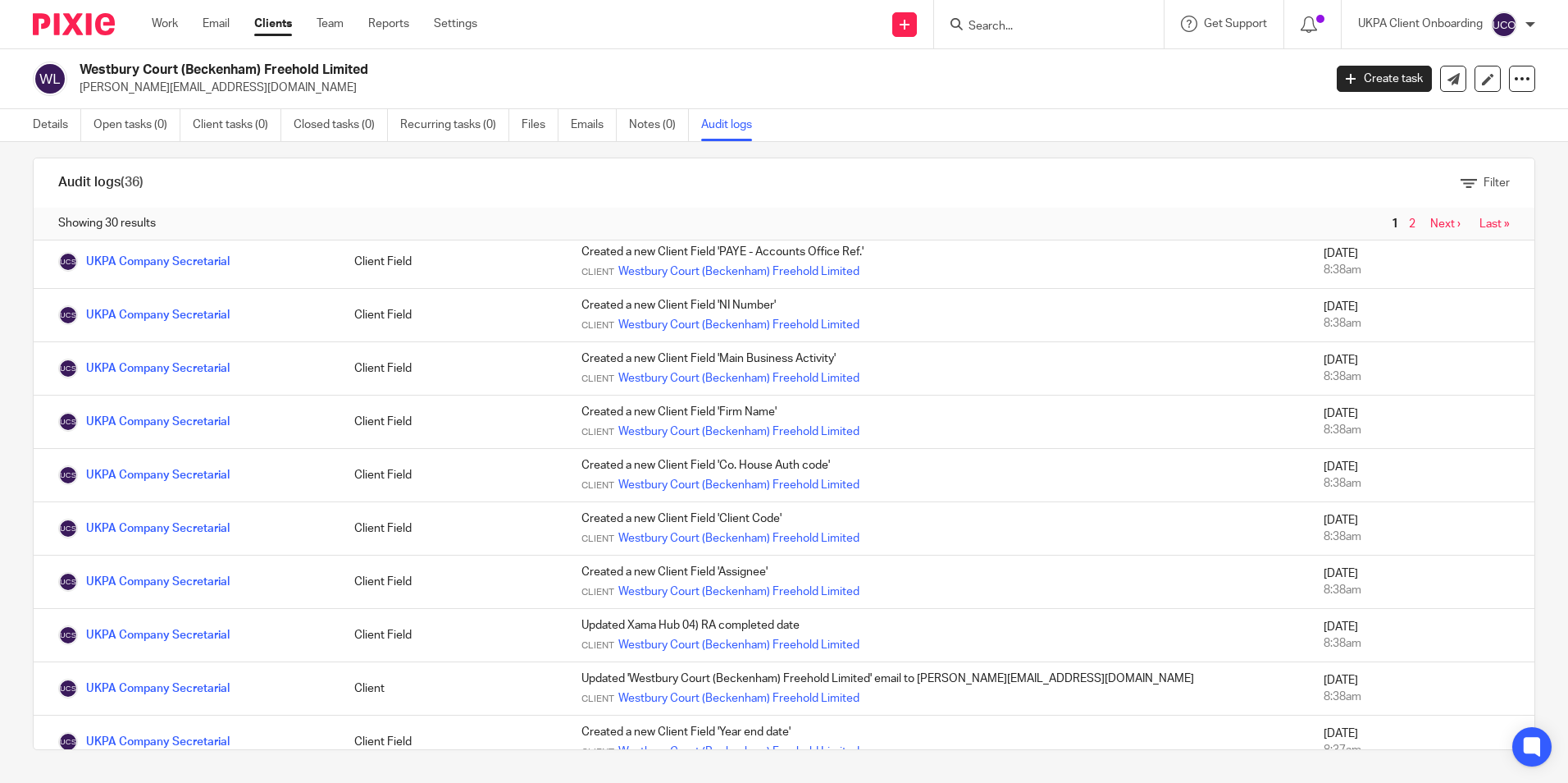
scroll to position [1124, 0]
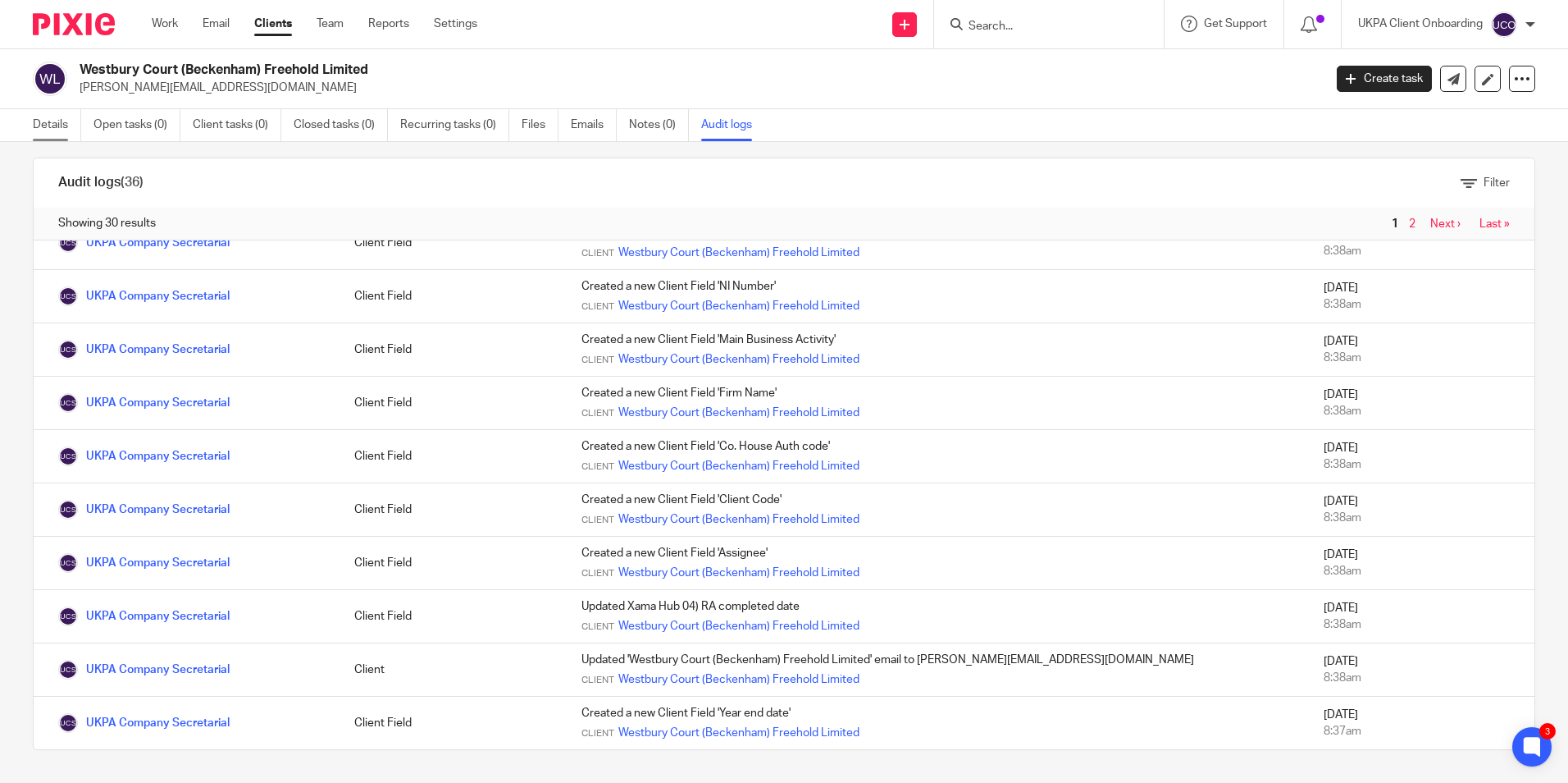
click at [47, 129] on link "Details" at bounding box center [57, 125] width 48 height 32
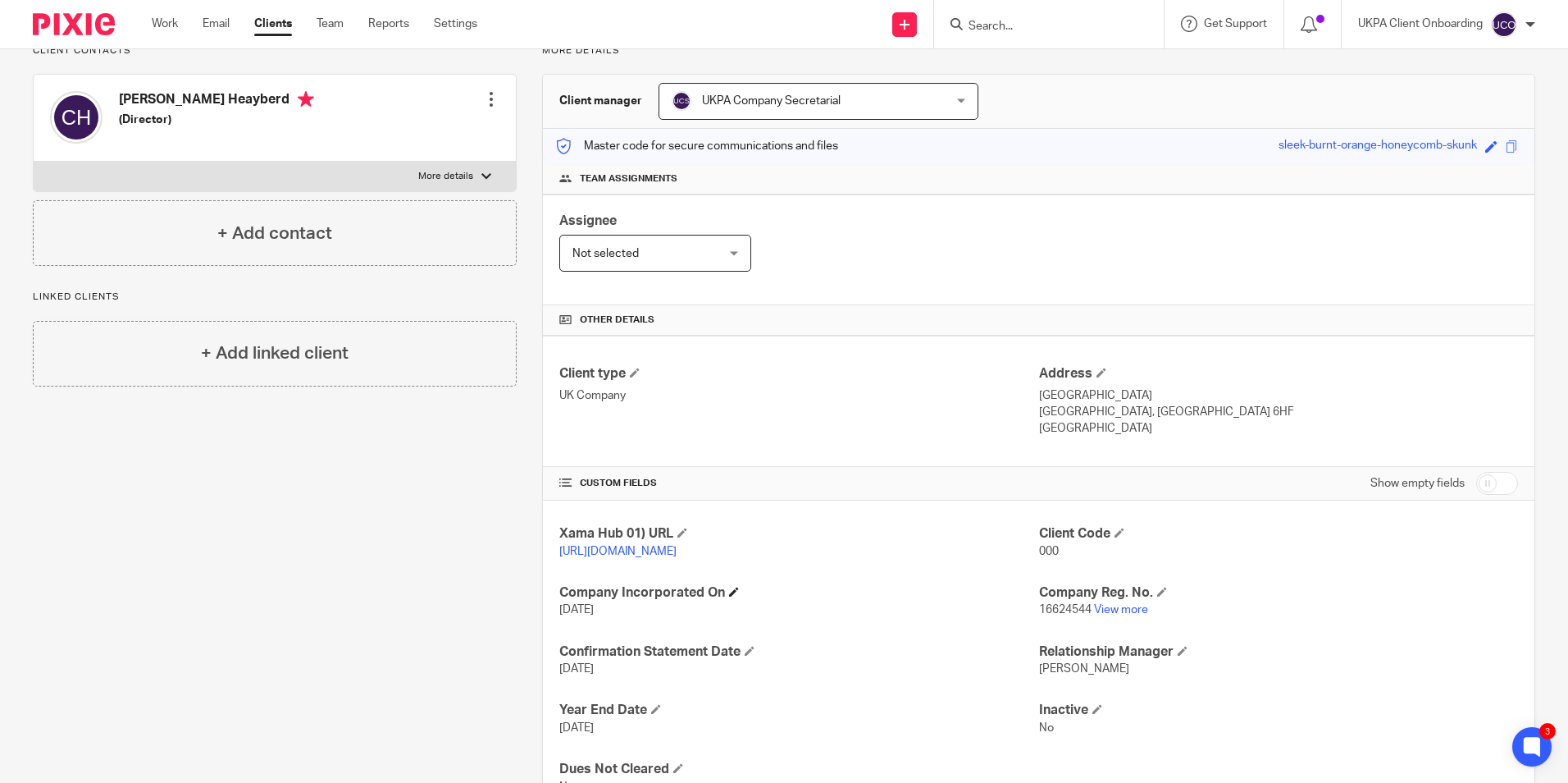
scroll to position [218, 0]
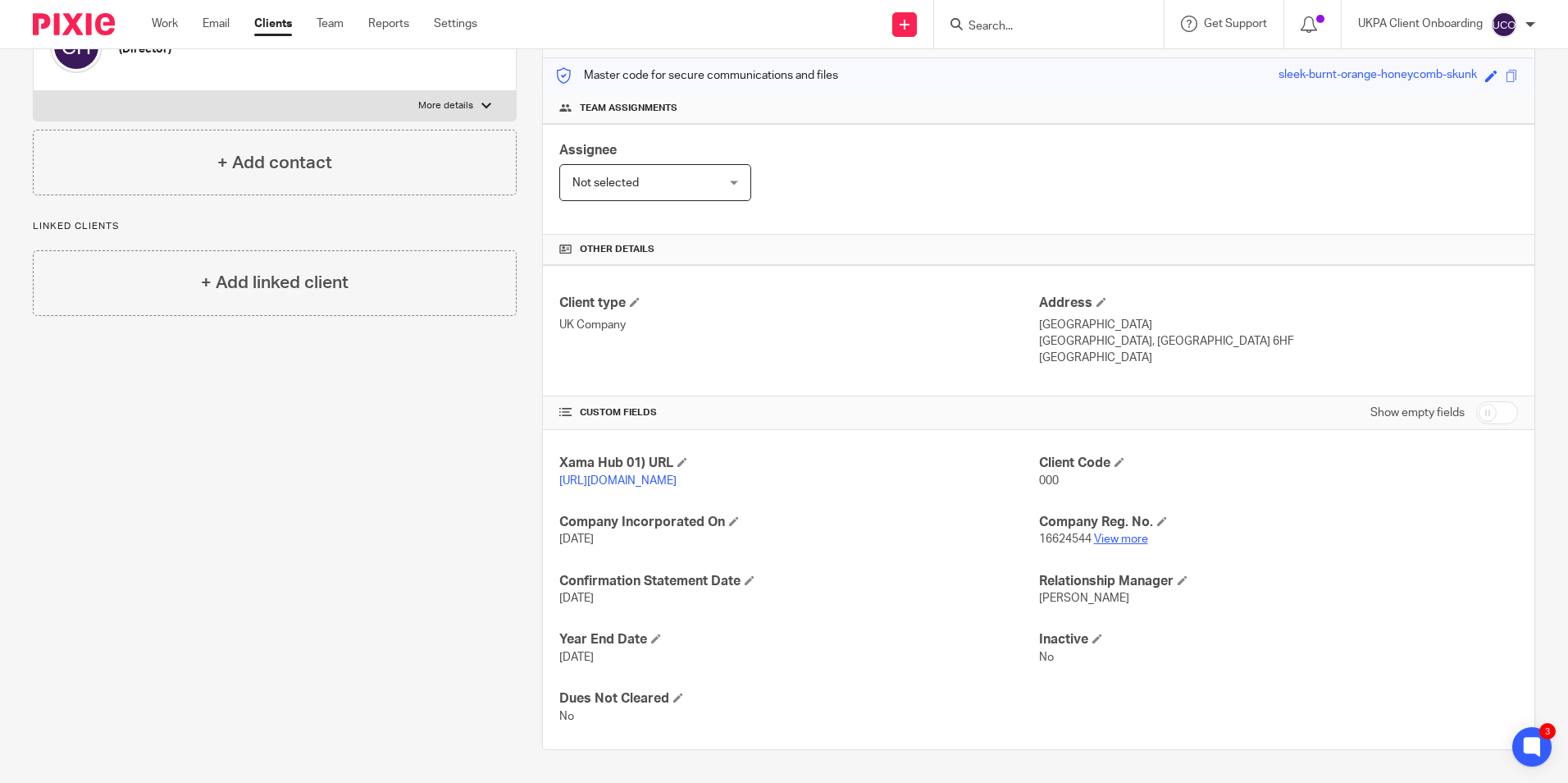
click at [1128, 537] on link "View more" at bounding box center [1120, 539] width 54 height 12
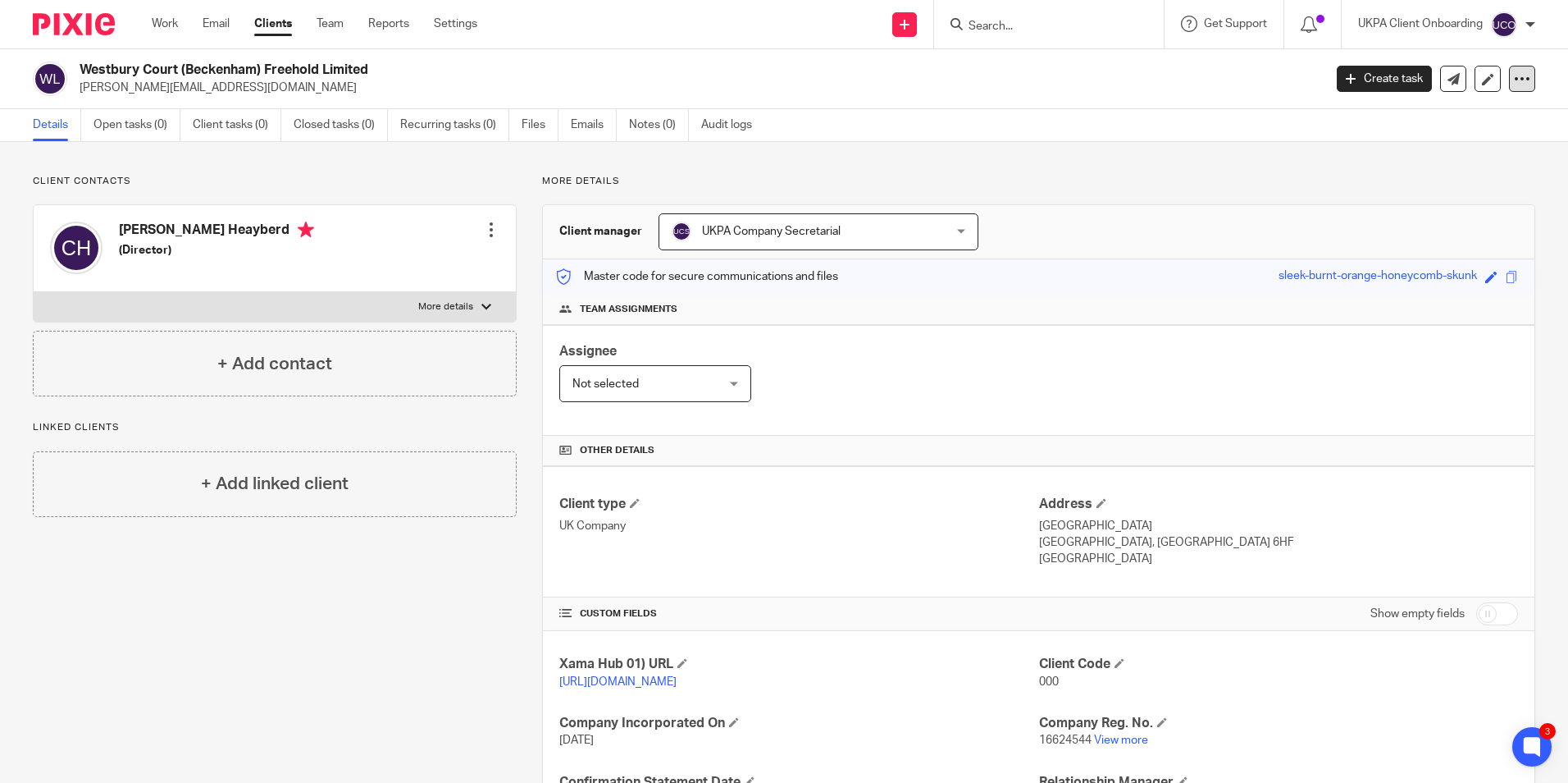
drag, startPoint x: 1515, startPoint y: 75, endPoint x: 1476, endPoint y: 98, distance: 45.3
click at [1514, 75] on icon at bounding box center [1521, 79] width 16 height 16
click at [1384, 208] on span "Delete client" at bounding box center [1385, 212] width 65 height 12
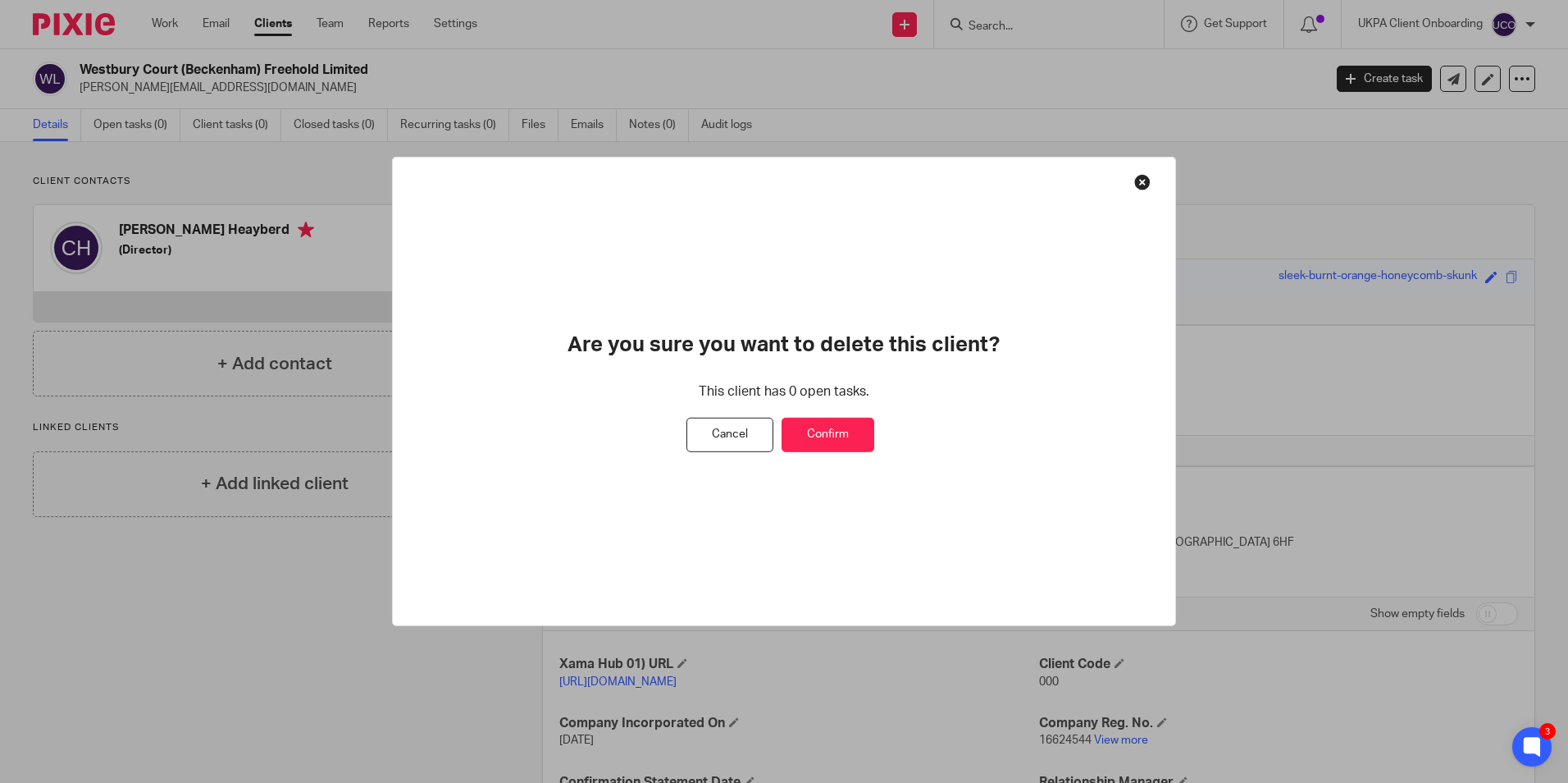
click at [830, 440] on button "Confirm" at bounding box center [828, 435] width 93 height 36
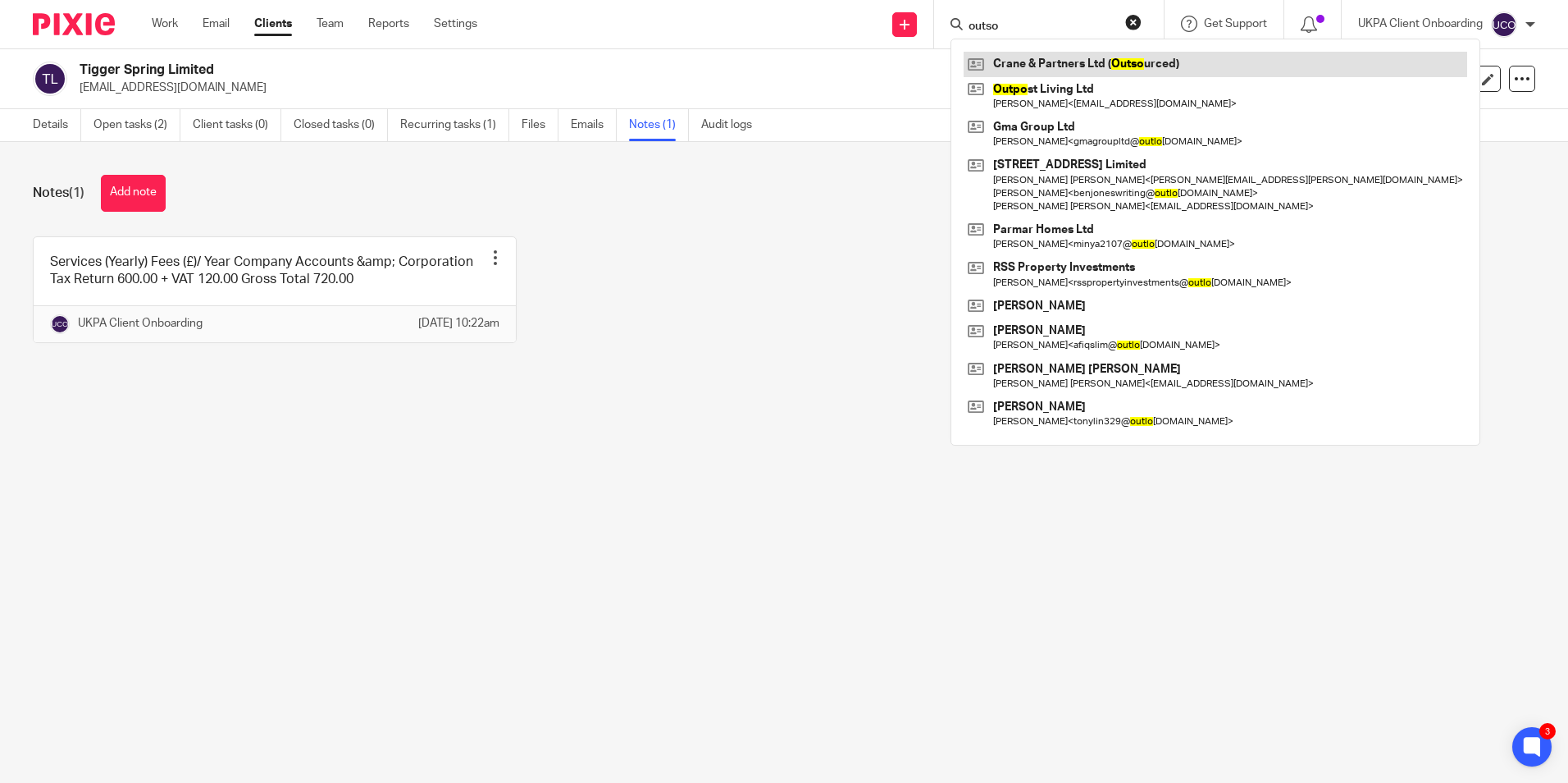
type input "outso"
click at [1053, 63] on link at bounding box center [1215, 64] width 503 height 25
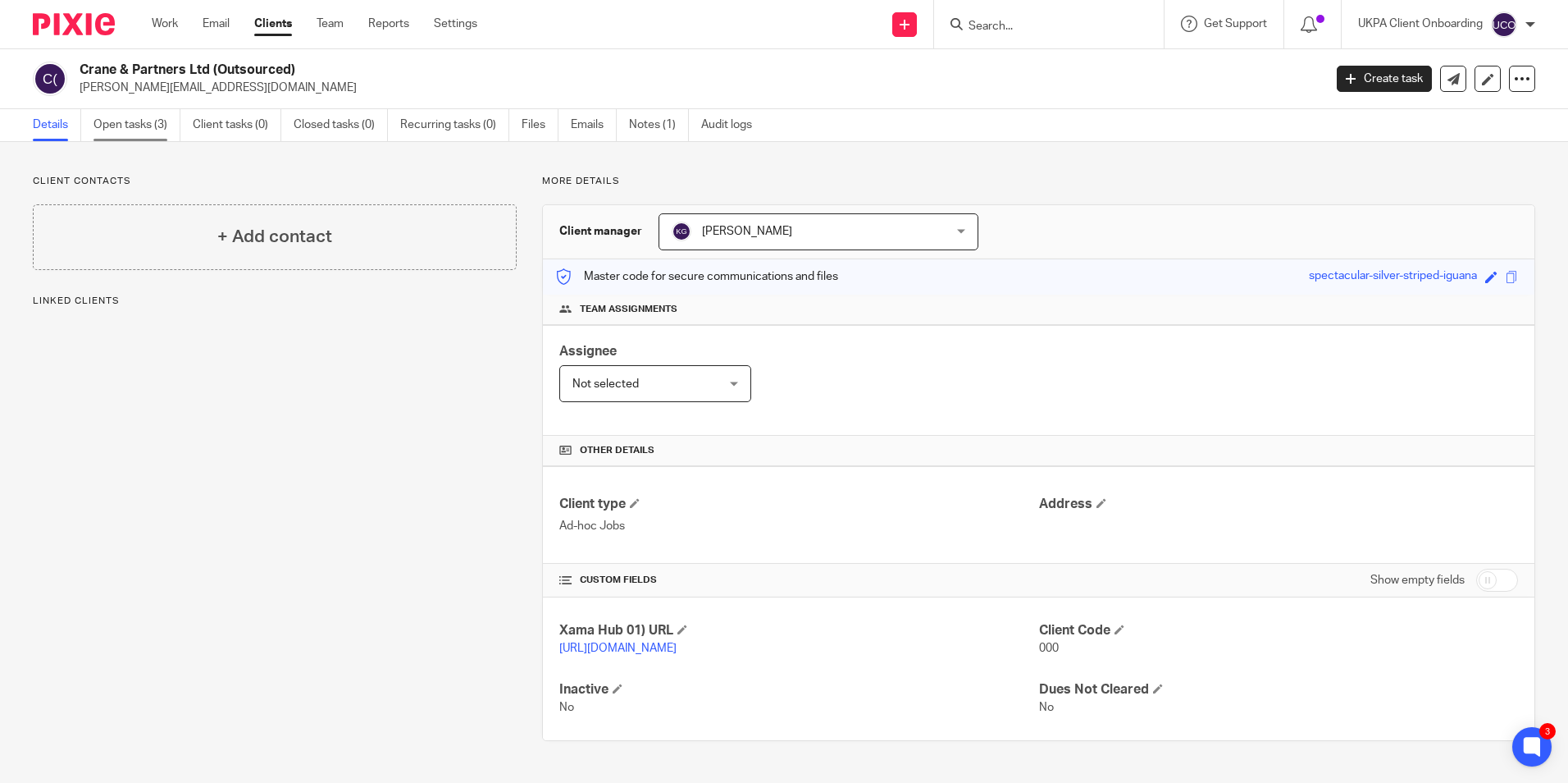
click at [161, 130] on link "Open tasks (3)" at bounding box center [136, 125] width 87 height 32
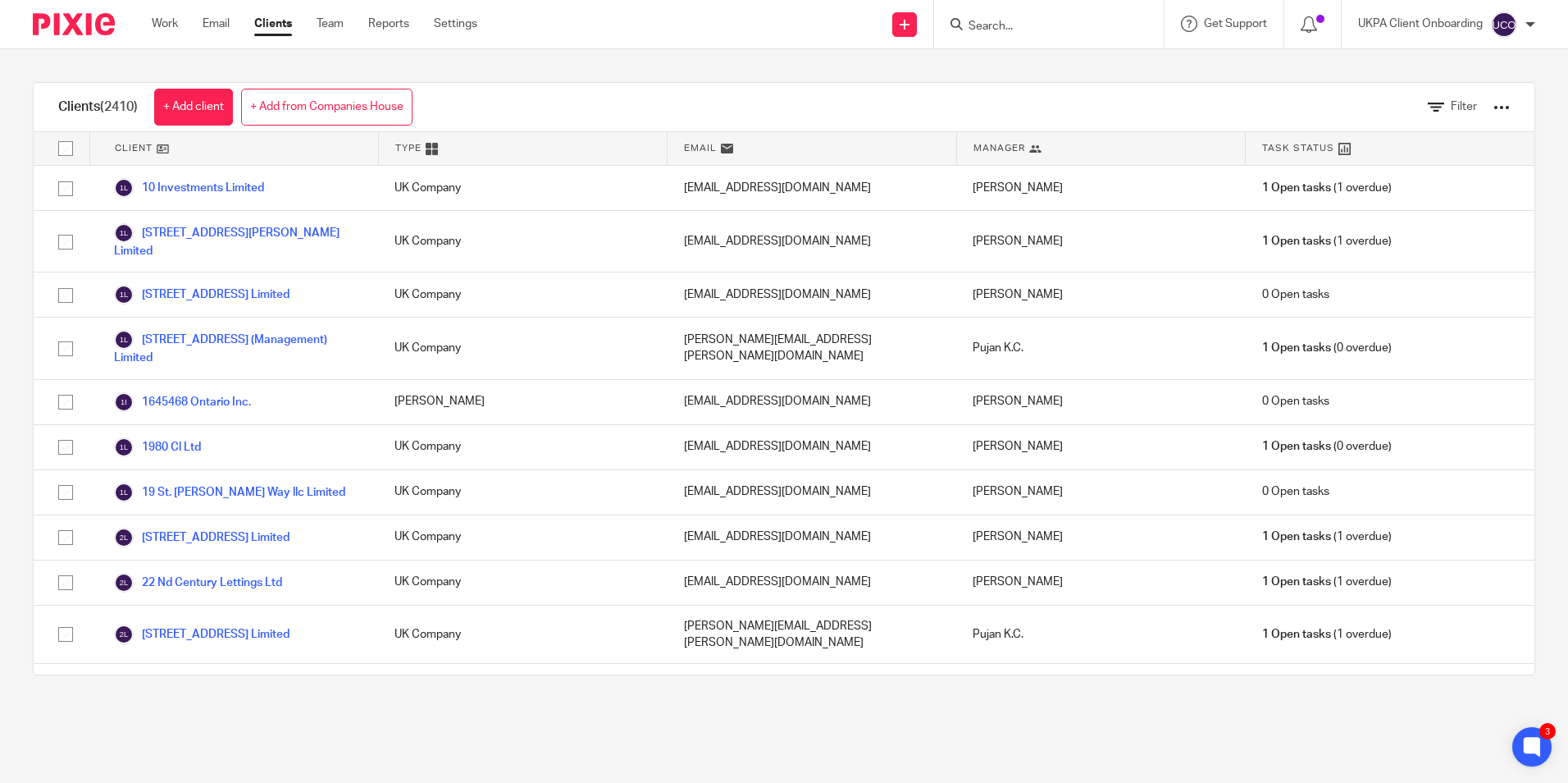
click at [1074, 31] on input "Search" at bounding box center [1041, 27] width 148 height 14
paste input "Properteers Limited"
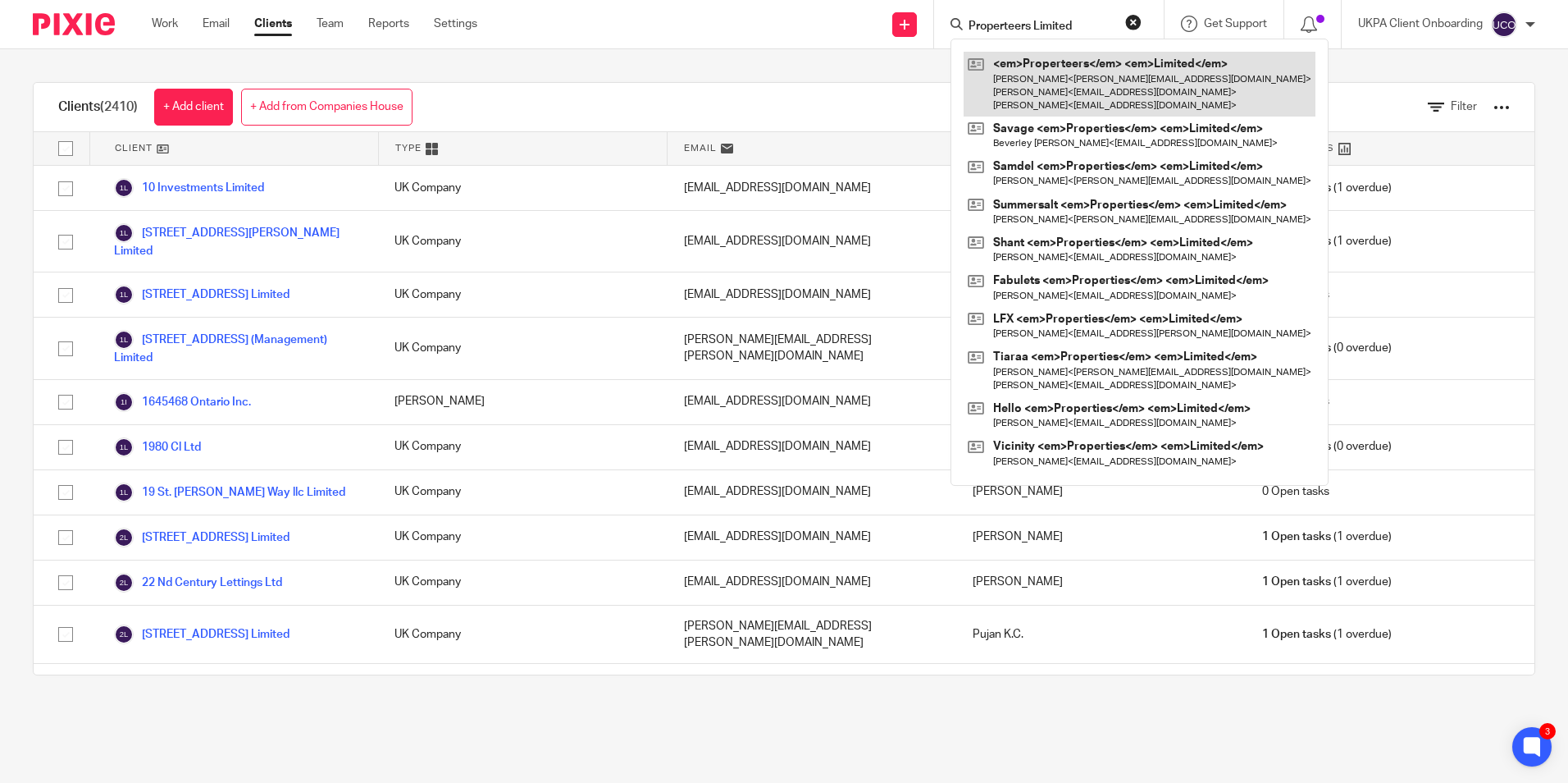
type input "Properteers Limited"
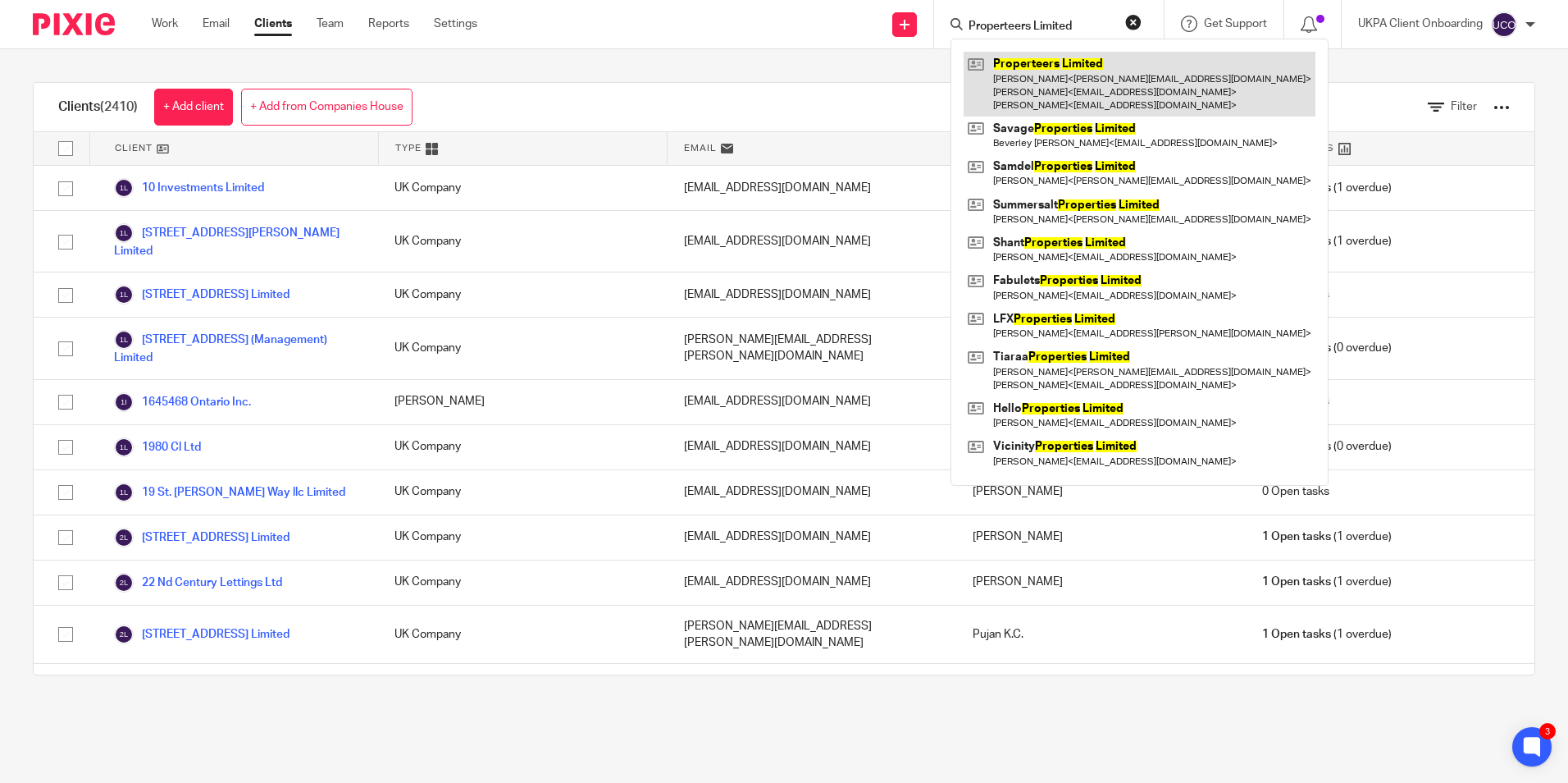
click at [1044, 65] on link at bounding box center [1139, 84] width 352 height 65
